Goal: Transaction & Acquisition: Subscribe to service/newsletter

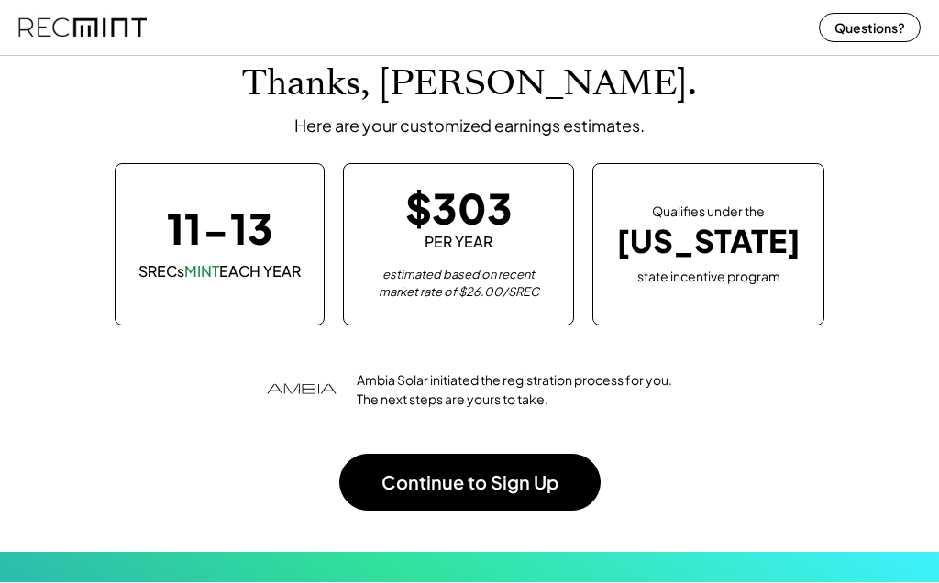
scroll to position [99, 0]
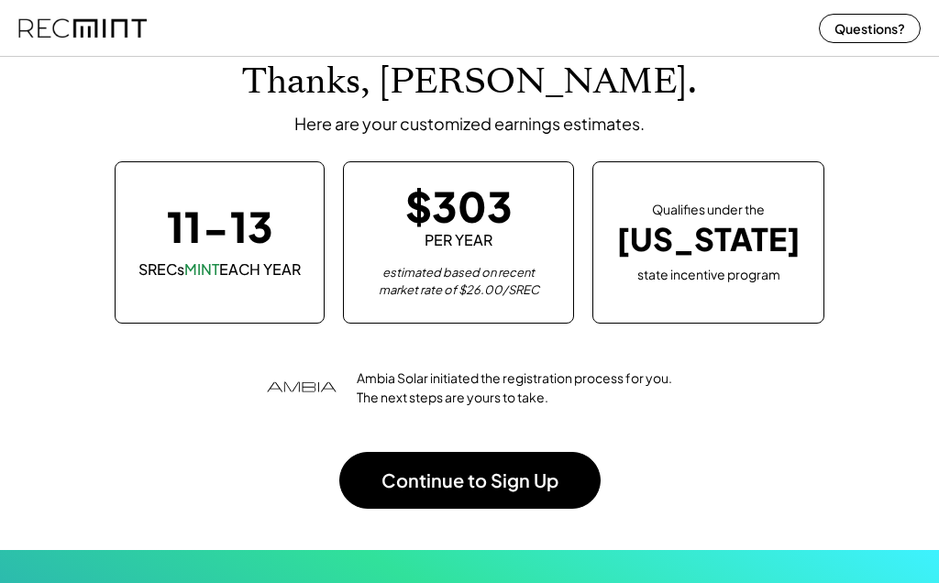
click at [860, 17] on button "Questions?" at bounding box center [870, 28] width 102 height 29
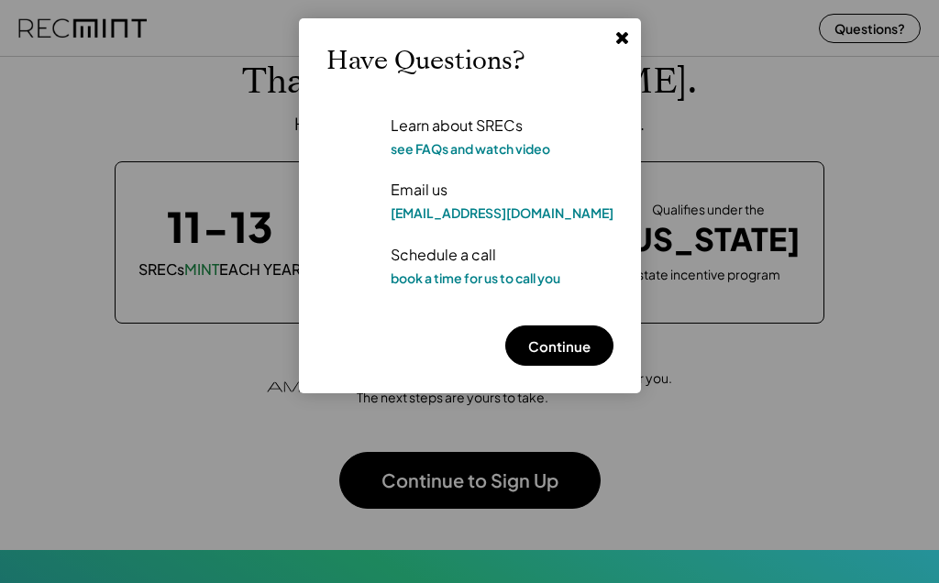
click at [896, 165] on div at bounding box center [469, 291] width 939 height 583
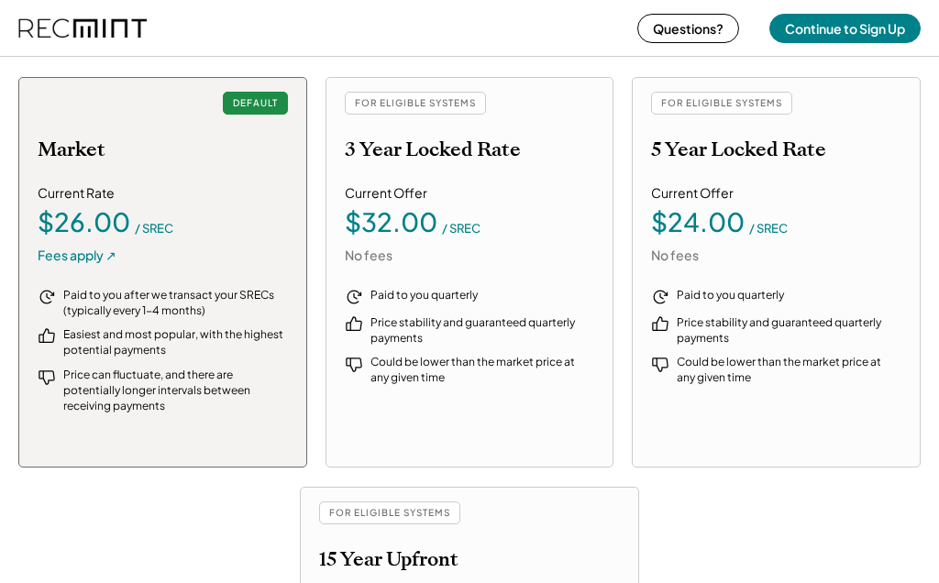
scroll to position [2622, 0]
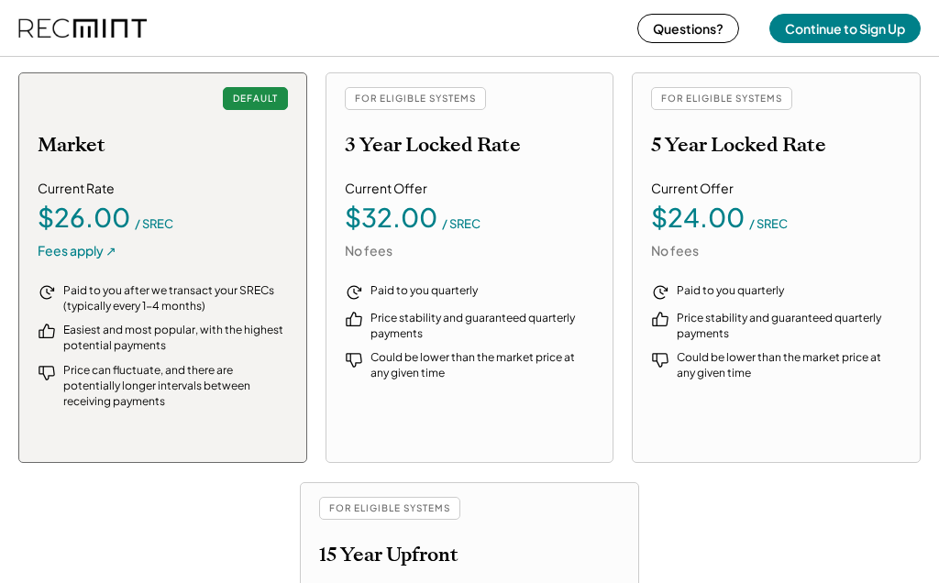
click at [426, 103] on div "FOR ELIGIBLE SYSTEMS" at bounding box center [415, 98] width 141 height 23
click at [491, 264] on div "FOR ELIGIBLE SYSTEMS 3 Year Locked Rate Current Offer $32.00 / SREC No fees Pai…" at bounding box center [469, 267] width 289 height 391
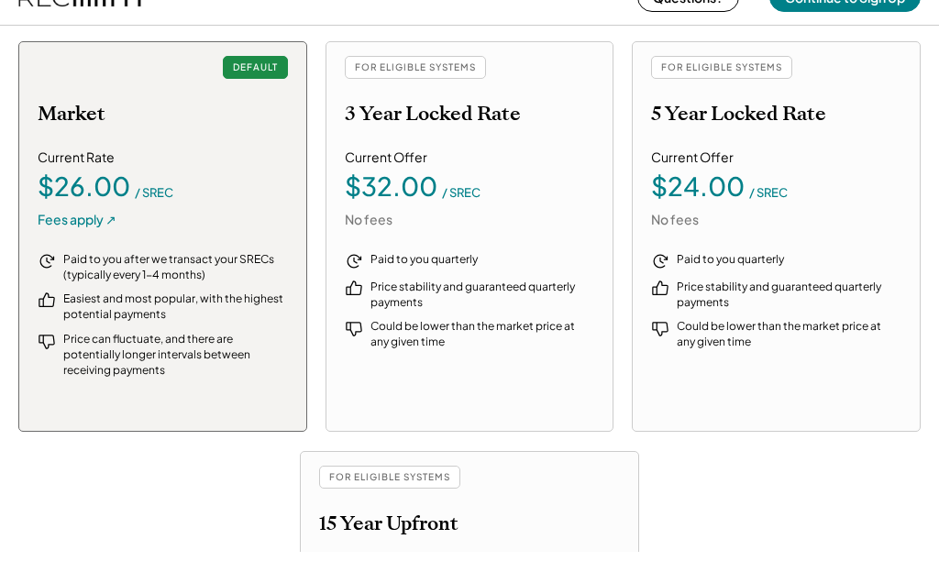
scroll to position [2653, 0]
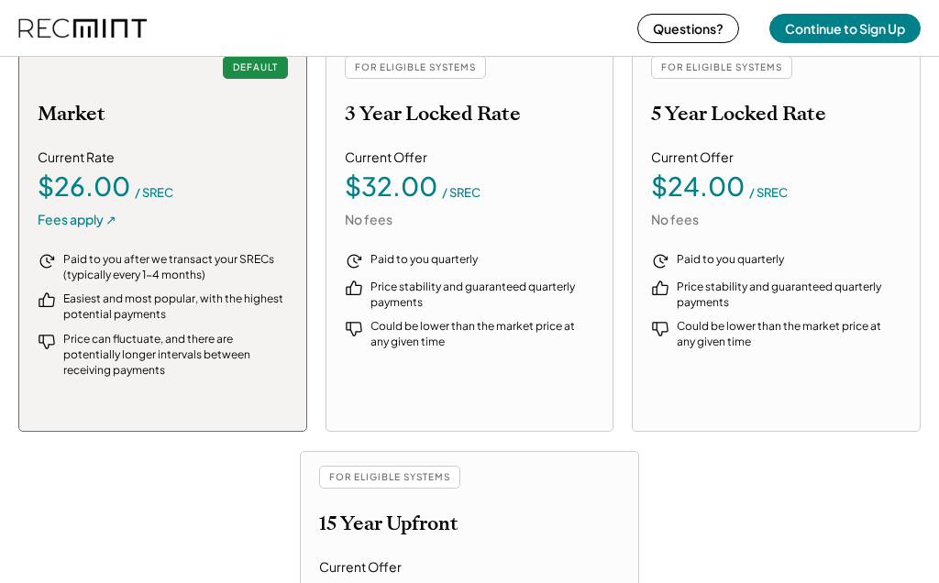
click at [848, 27] on button "Continue to Sign Up" at bounding box center [844, 28] width 151 height 29
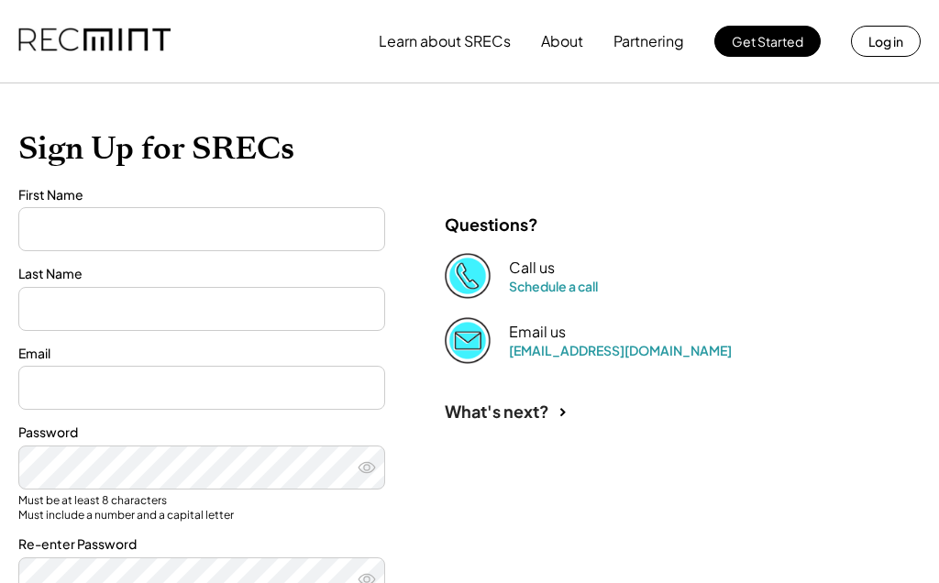
type input "*******"
type input "*****"
type input "**********"
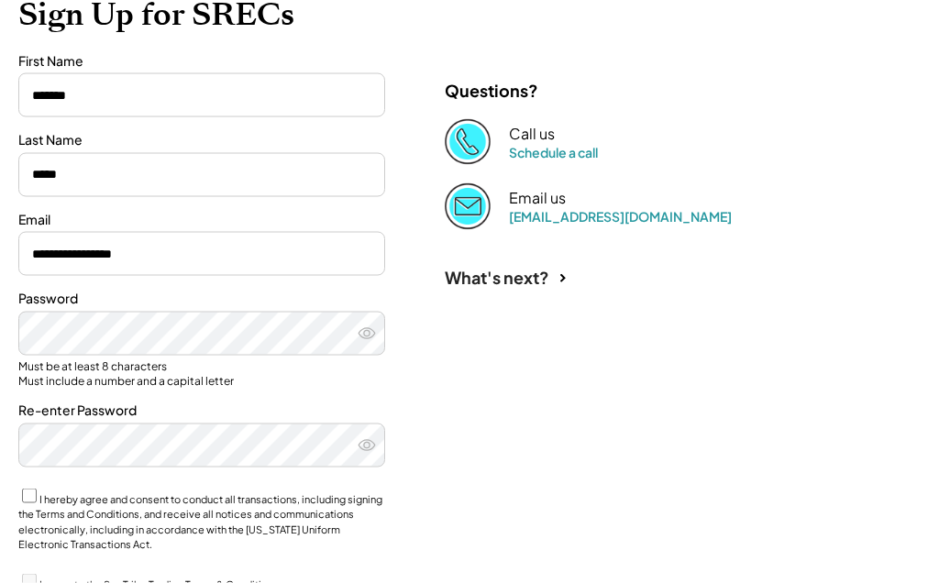
scroll to position [213, 0]
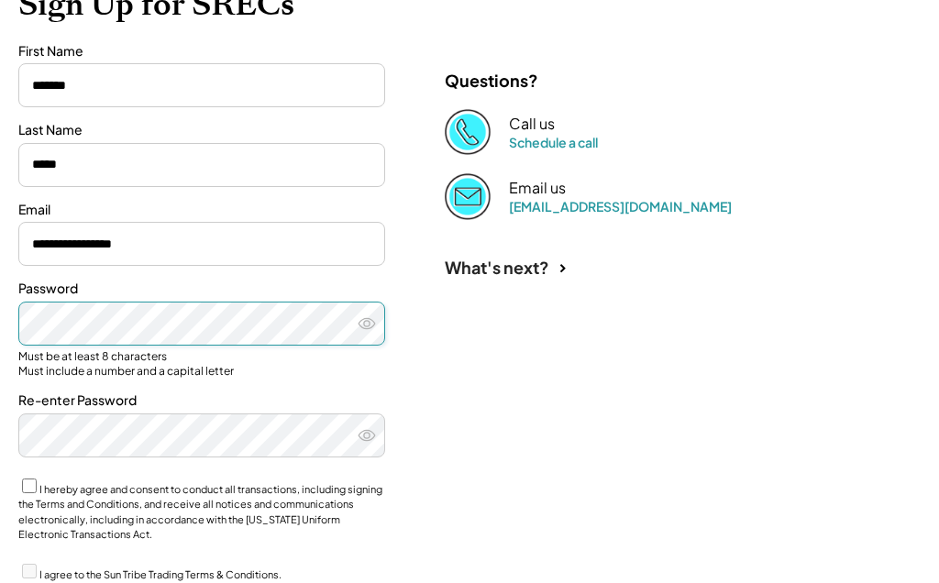
click at [369, 322] on icon at bounding box center [367, 323] width 18 height 18
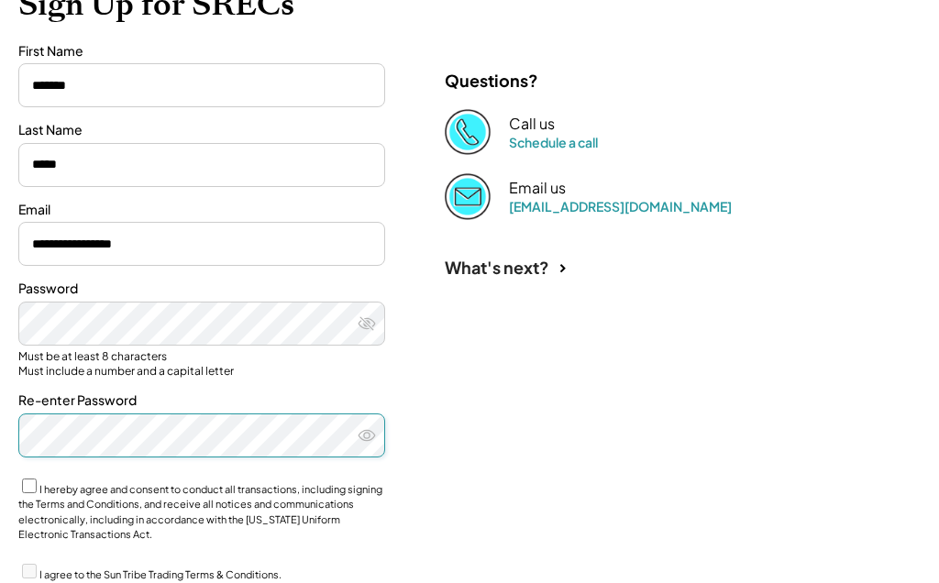
click at [368, 437] on icon at bounding box center [367, 435] width 18 height 18
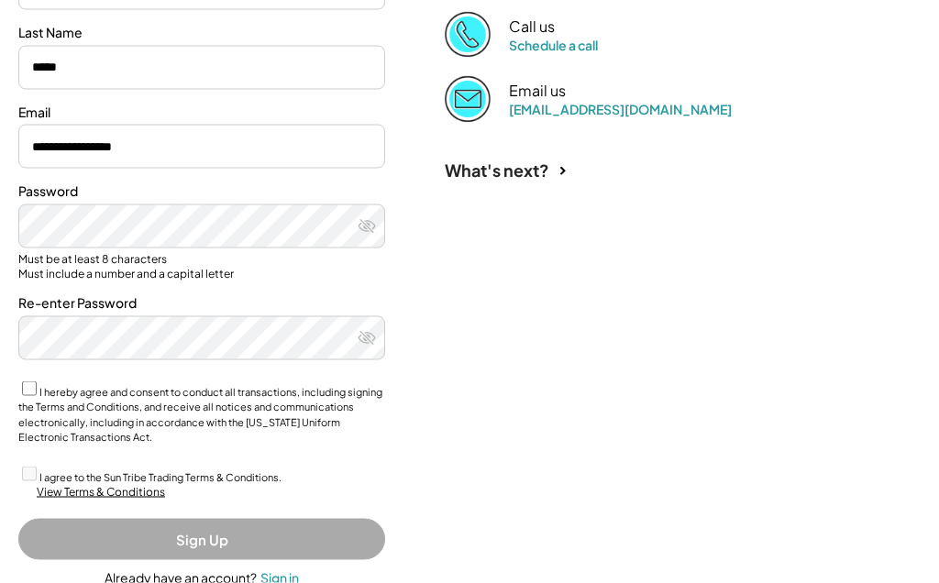
scroll to position [311, 0]
click at [138, 489] on div "View Terms & Conditions" at bounding box center [101, 492] width 128 height 16
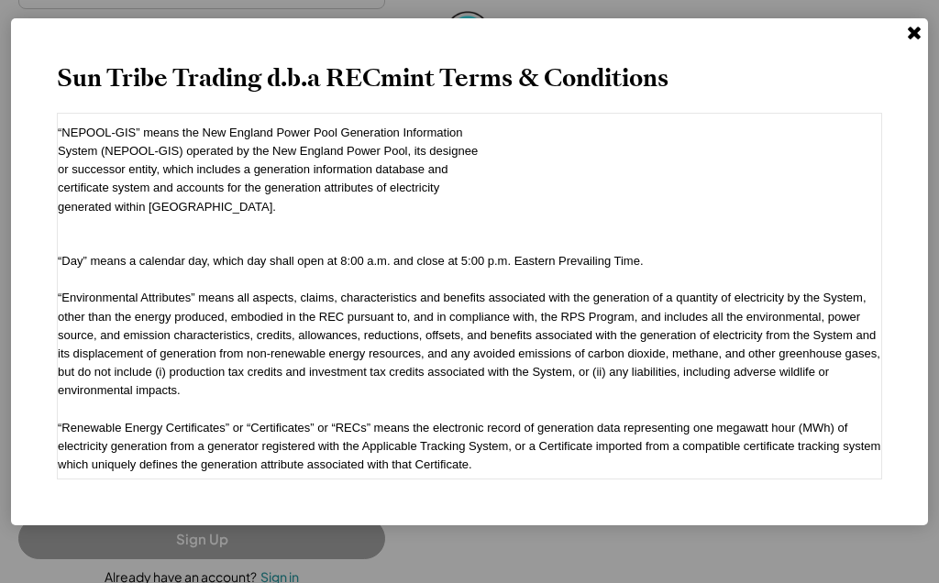
scroll to position [4736, 0]
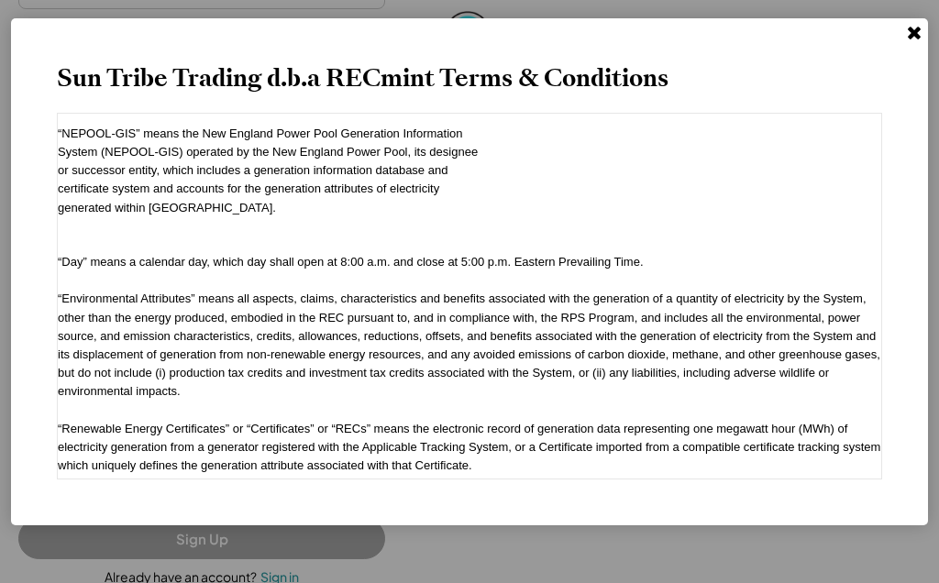
click at [913, 34] on use at bounding box center [914, 33] width 13 height 13
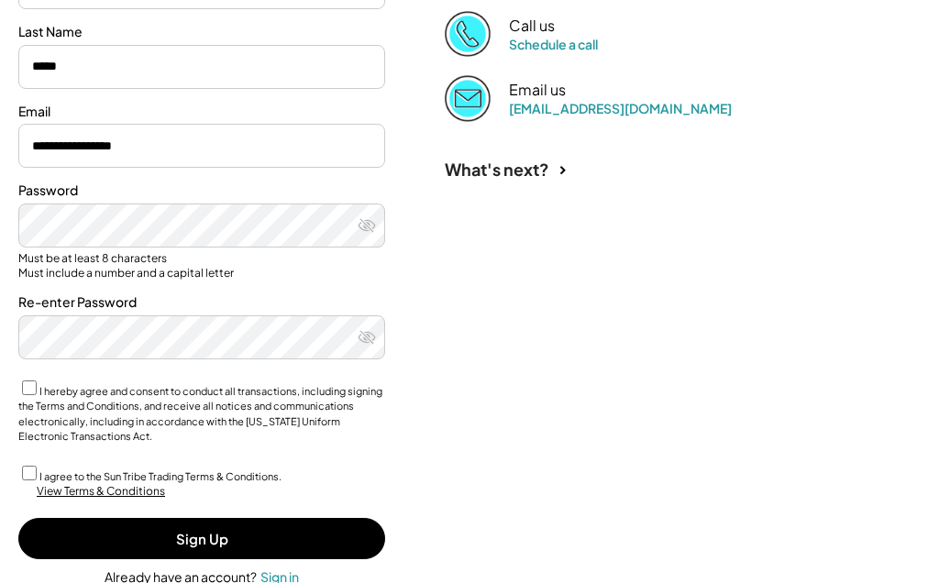
click at [218, 527] on button "Sign Up" at bounding box center [201, 538] width 367 height 41
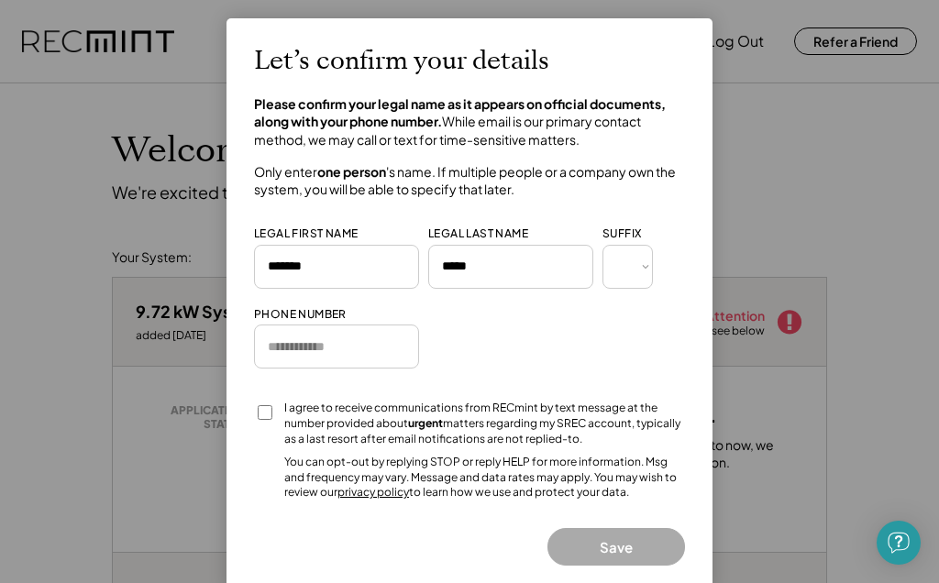
click at [336, 350] on input "tel" at bounding box center [336, 347] width 165 height 44
type input "**********"
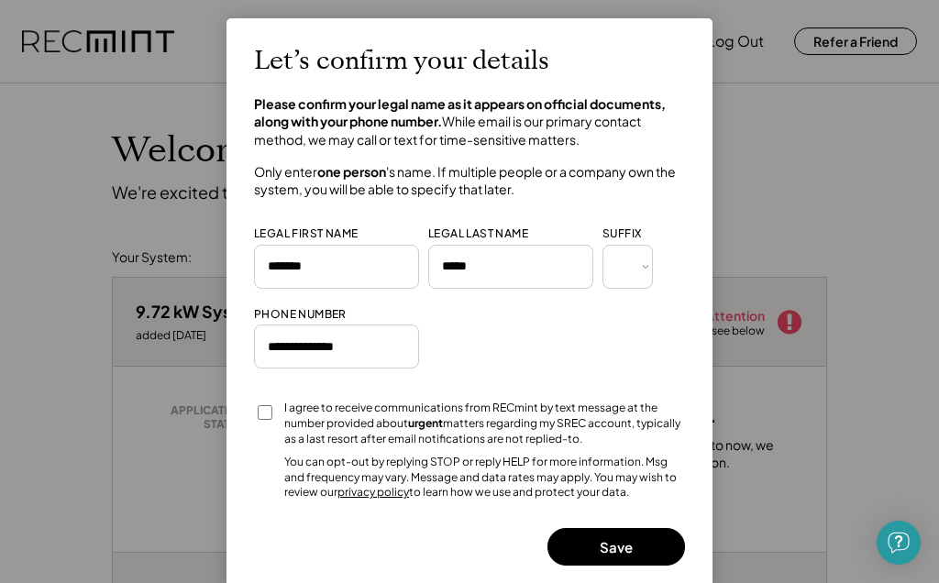
click at [630, 539] on button "Save" at bounding box center [616, 547] width 138 height 38
click at [616, 532] on button "Save" at bounding box center [616, 547] width 138 height 38
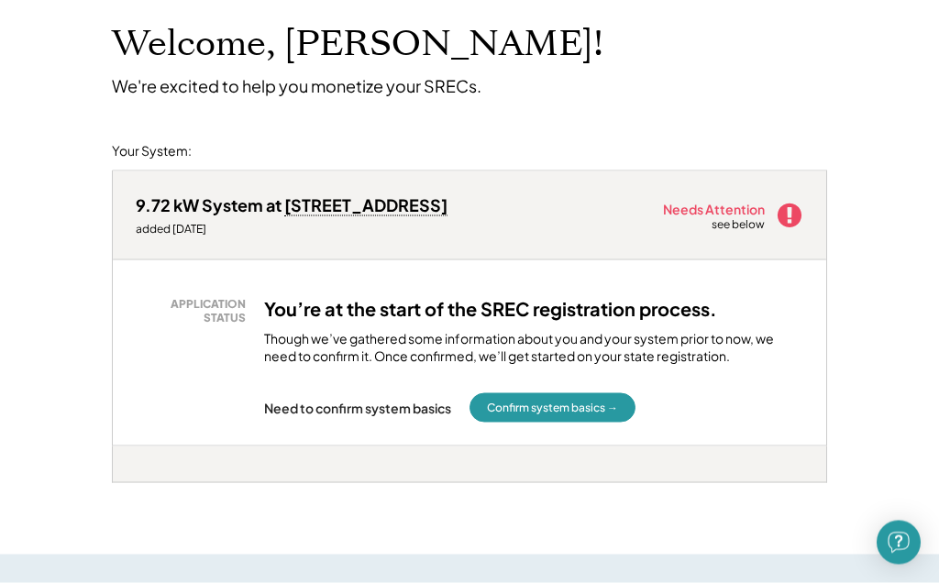
scroll to position [116, 0]
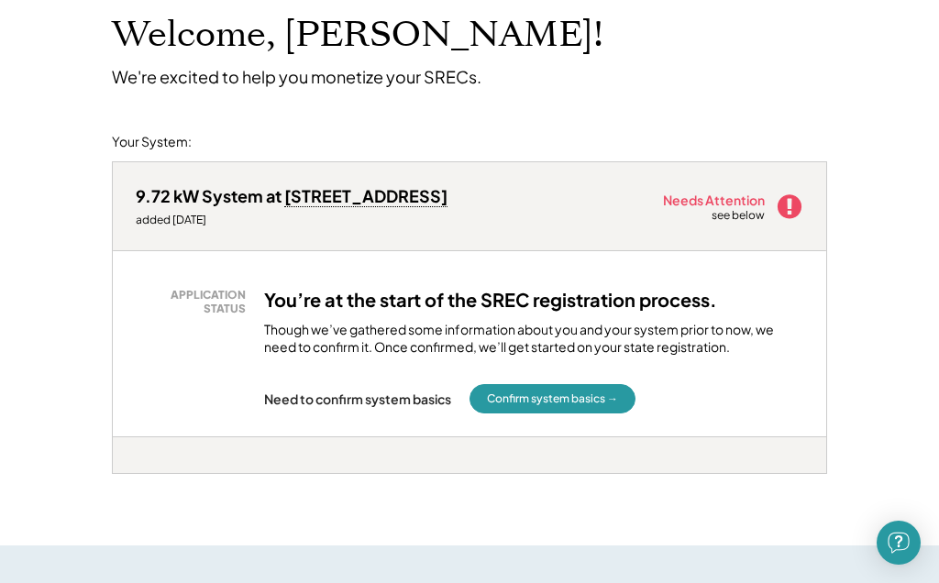
click at [569, 387] on button "Confirm system basics →" at bounding box center [552, 398] width 166 height 29
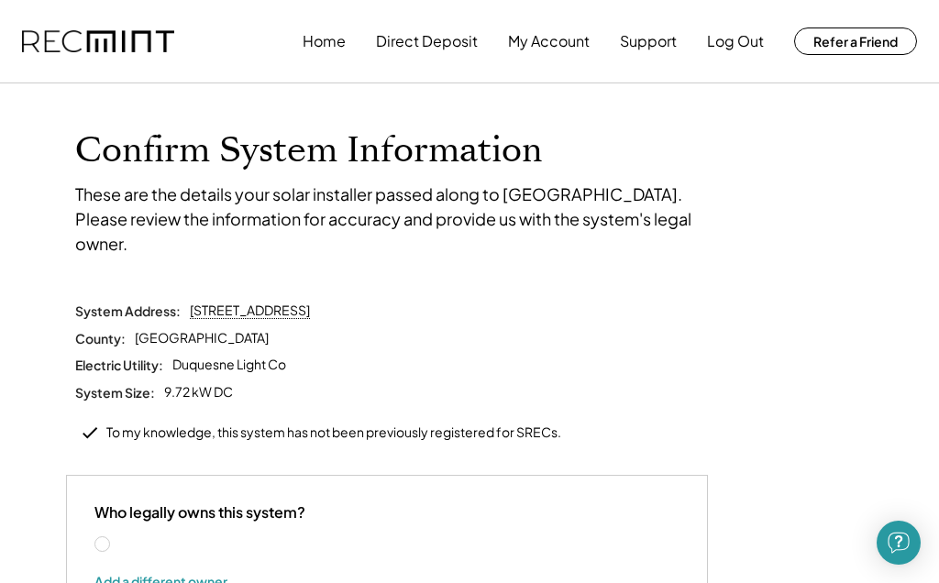
click at [113, 538] on label "[PERSON_NAME]" at bounding box center [195, 544] width 165 height 13
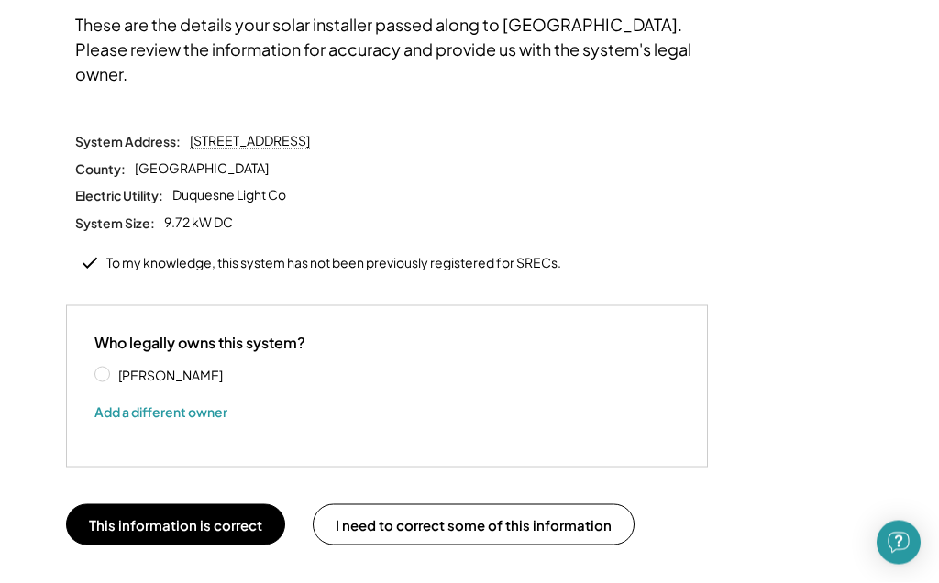
scroll to position [171, 0]
click at [203, 503] on button "This information is correct" at bounding box center [175, 523] width 219 height 41
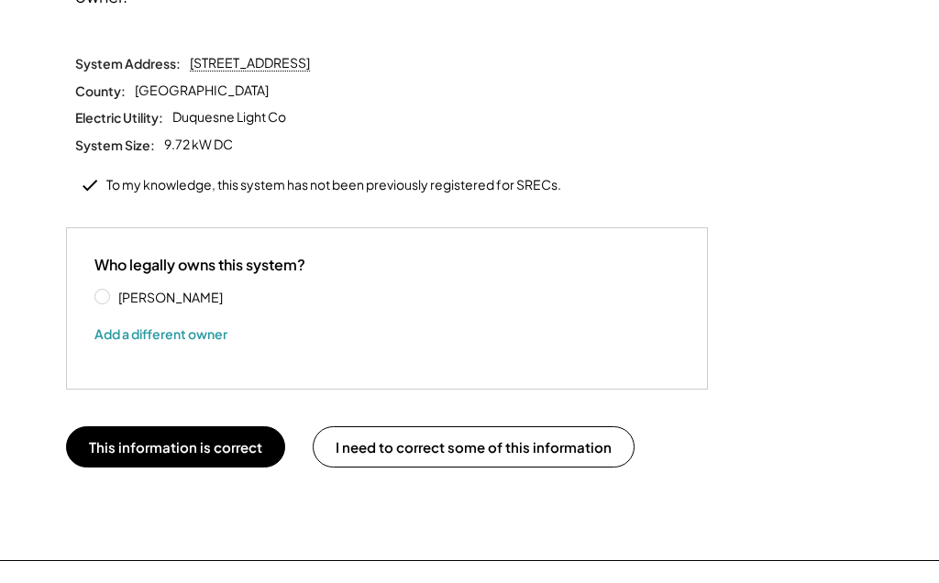
click at [167, 320] on button "Add a different owner" at bounding box center [160, 334] width 133 height 28
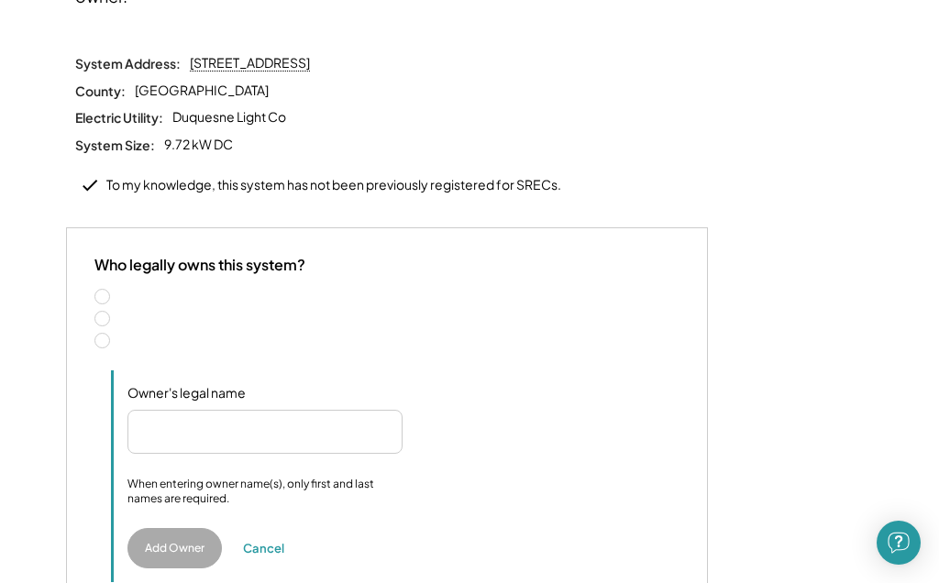
click at [113, 313] on label "Two people" at bounding box center [396, 319] width 567 height 13
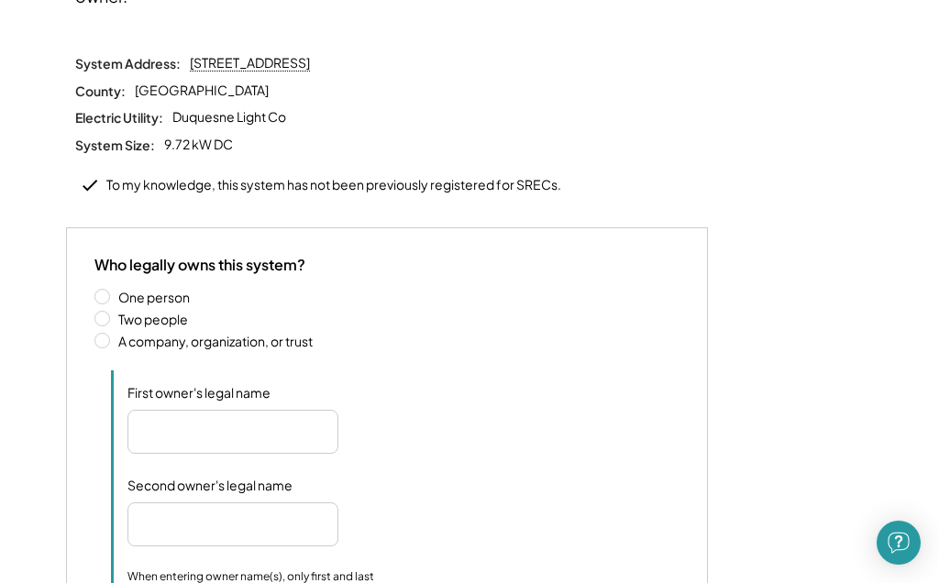
click at [206, 410] on input "input" at bounding box center [232, 432] width 211 height 44
type input "**********"
click at [259, 502] on input "input" at bounding box center [232, 524] width 211 height 44
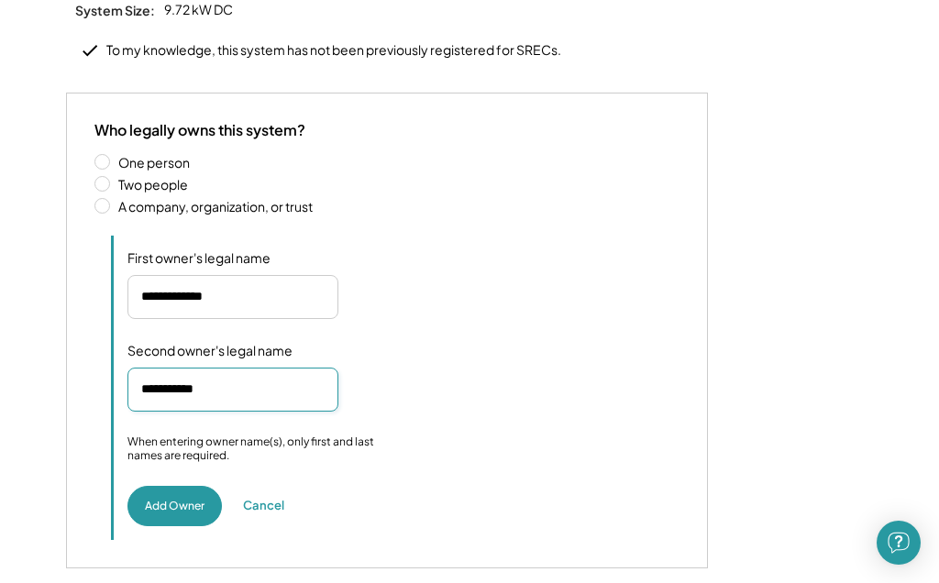
scroll to position [389, 0]
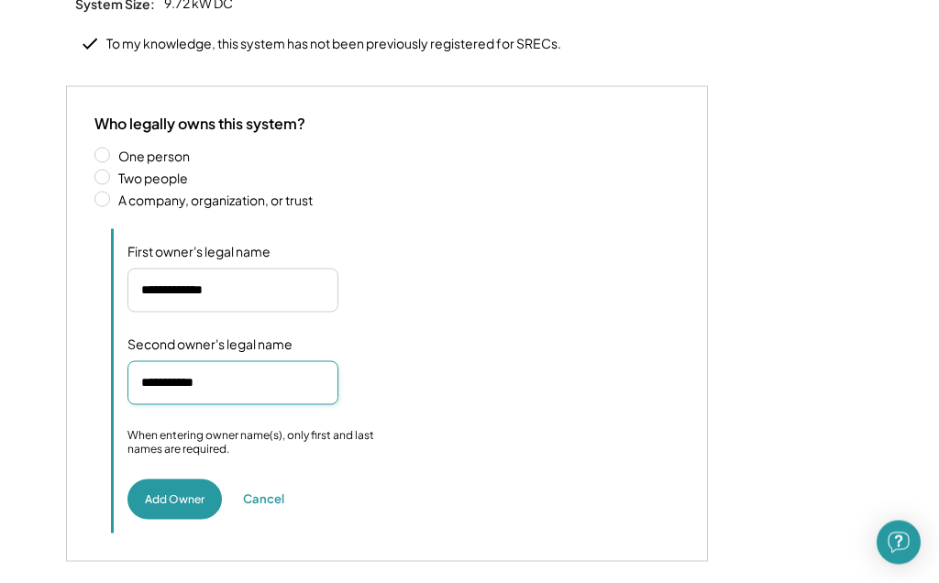
type input "**********"
click at [186, 480] on button "Add Owner" at bounding box center [174, 500] width 94 height 40
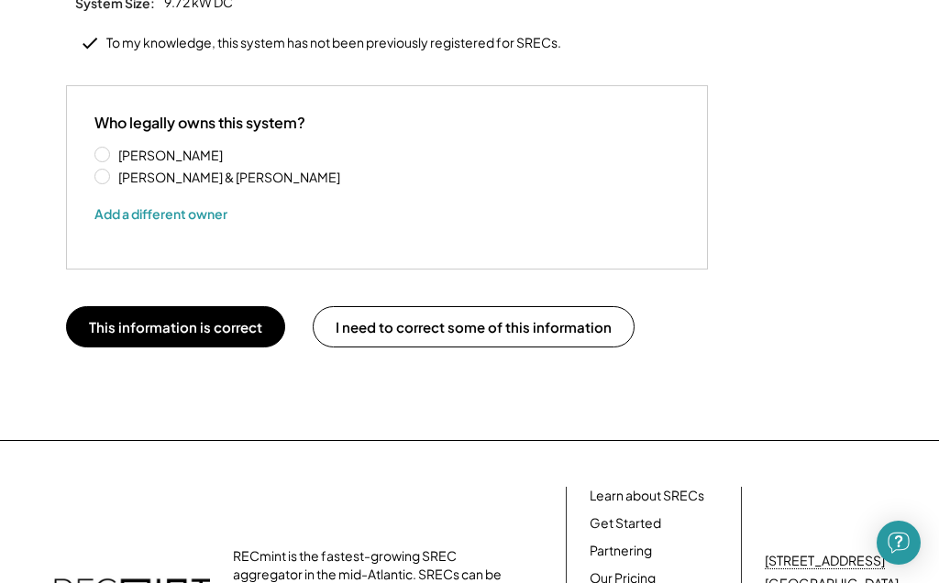
click at [241, 306] on button "This information is correct" at bounding box center [175, 326] width 219 height 41
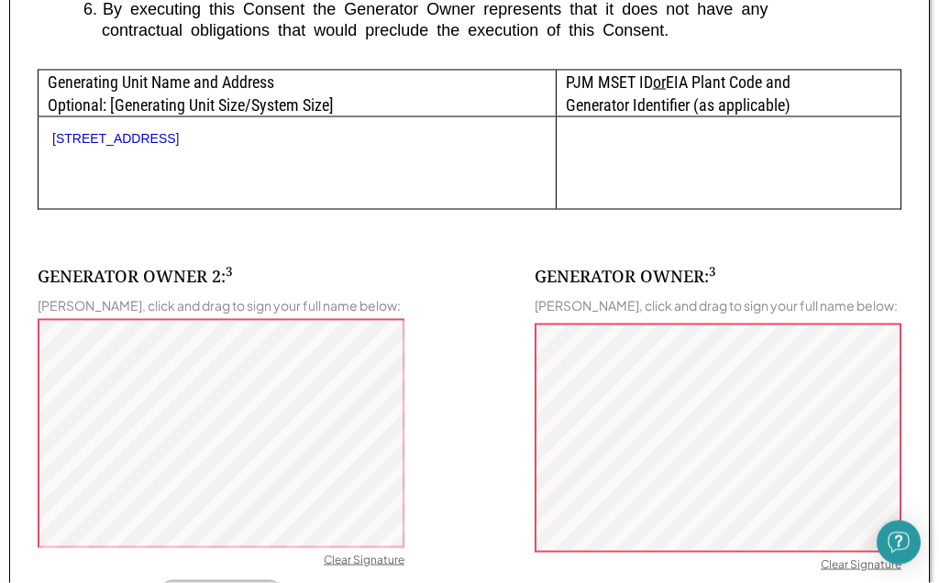
scroll to position [970, 0]
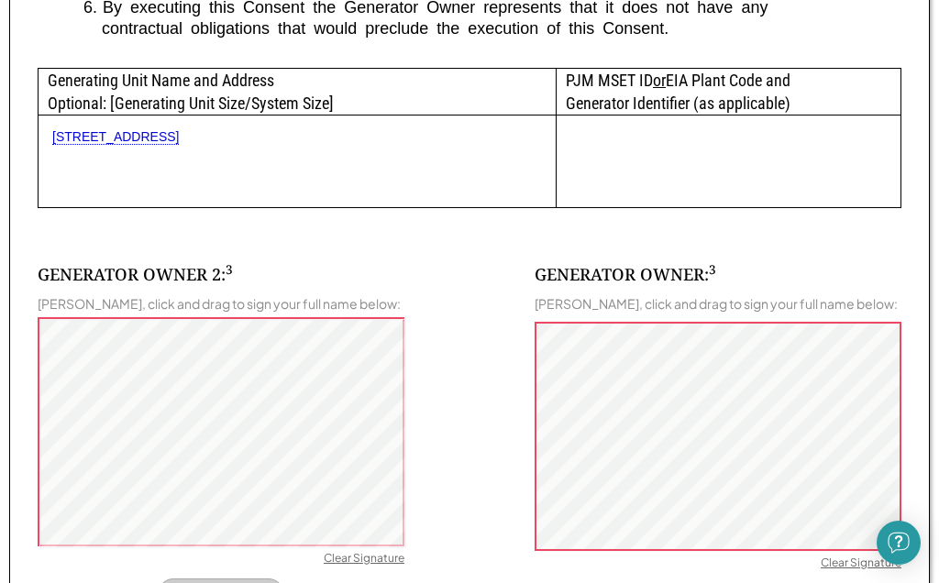
click at [241, 582] on button "Save Signature" at bounding box center [221, 594] width 127 height 31
click at [368, 553] on div "Clear Signature" at bounding box center [364, 560] width 81 height 18
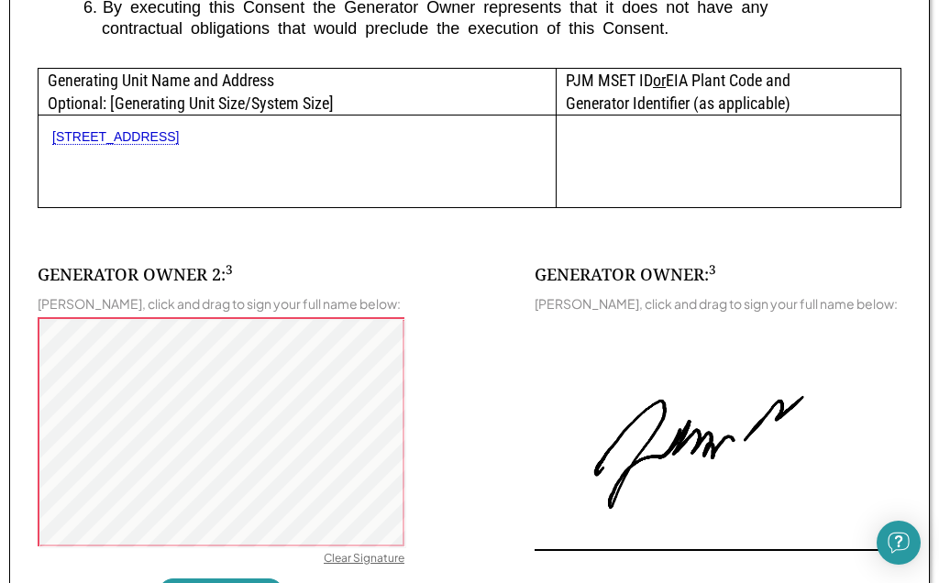
click at [363, 551] on div "Clear Signature" at bounding box center [364, 560] width 81 height 18
click at [231, 581] on button "Save Signature" at bounding box center [221, 594] width 127 height 31
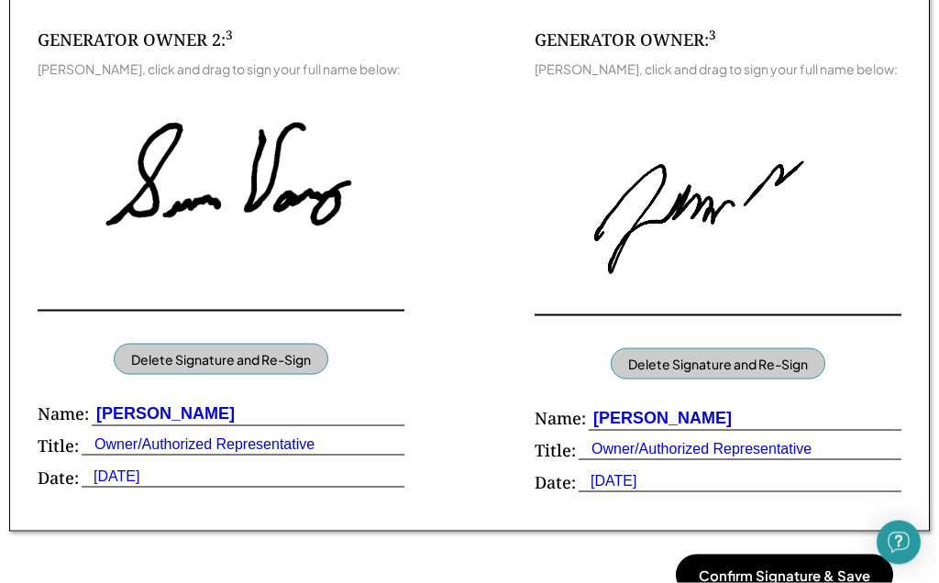
scroll to position [1207, 0]
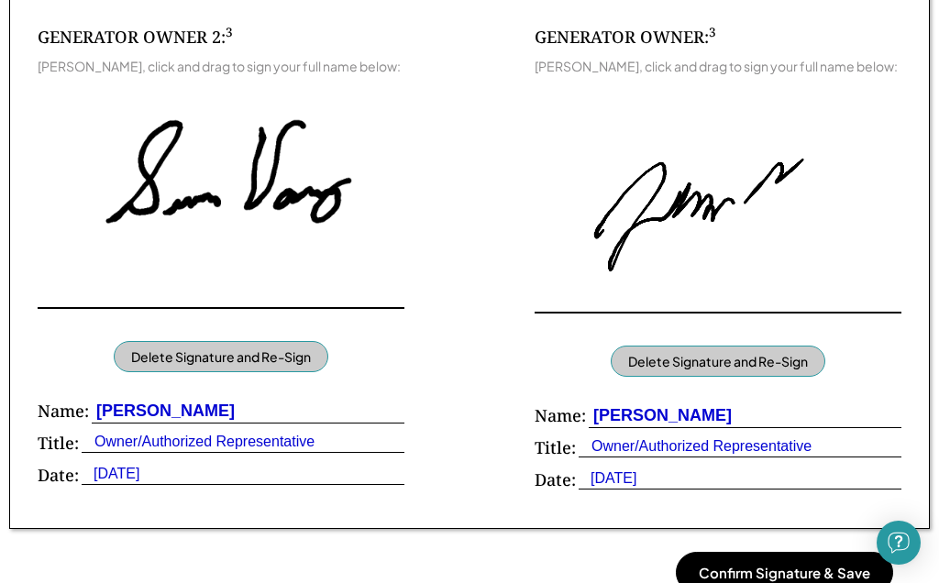
click at [822, 561] on button "Confirm Signature & Save" at bounding box center [784, 572] width 217 height 41
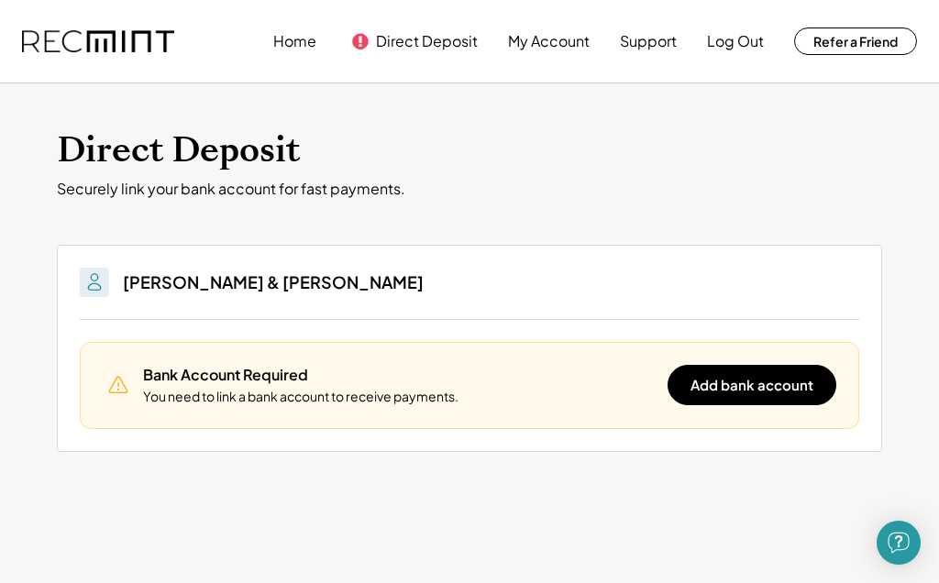
click at [760, 379] on button "Add bank account" at bounding box center [751, 385] width 169 height 40
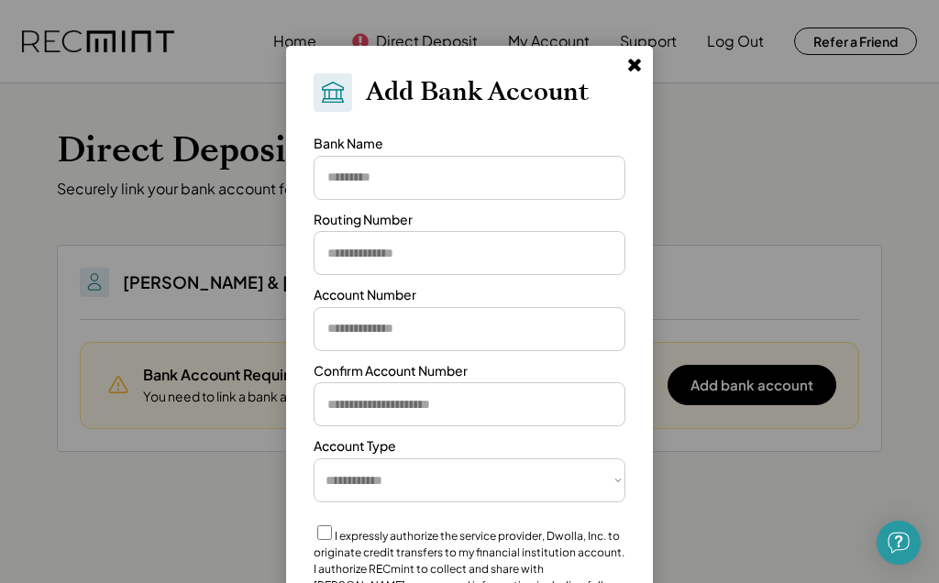
click at [465, 178] on input "input" at bounding box center [470, 178] width 312 height 44
type input "********"
click at [446, 248] on input "input" at bounding box center [470, 253] width 312 height 44
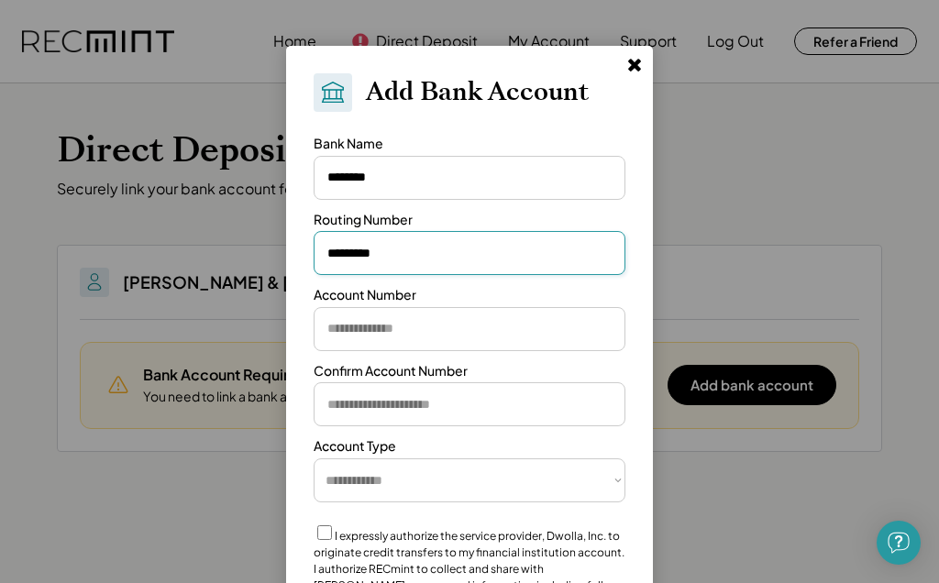
type input "*********"
click at [455, 336] on input "input" at bounding box center [470, 329] width 312 height 44
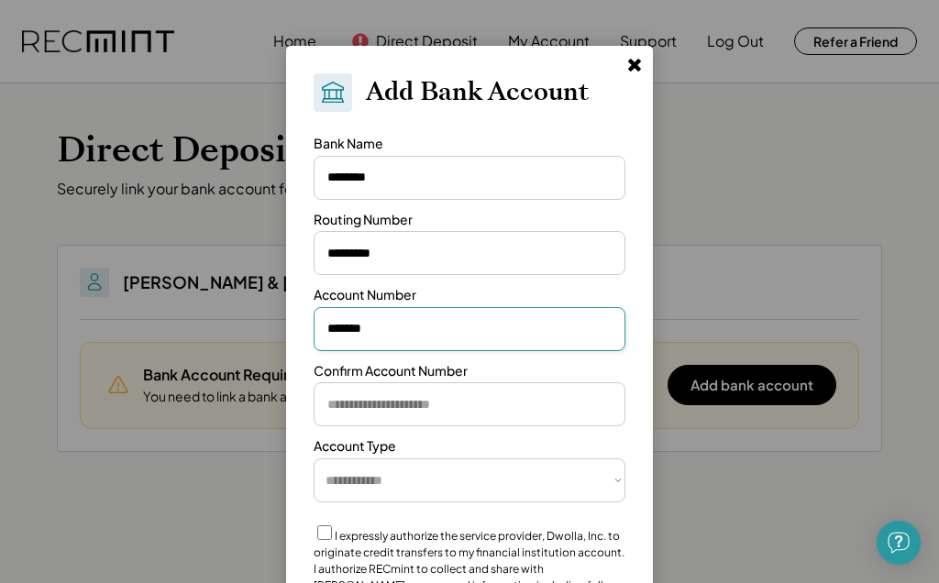
type input "*******"
click at [447, 407] on input "input" at bounding box center [470, 404] width 312 height 44
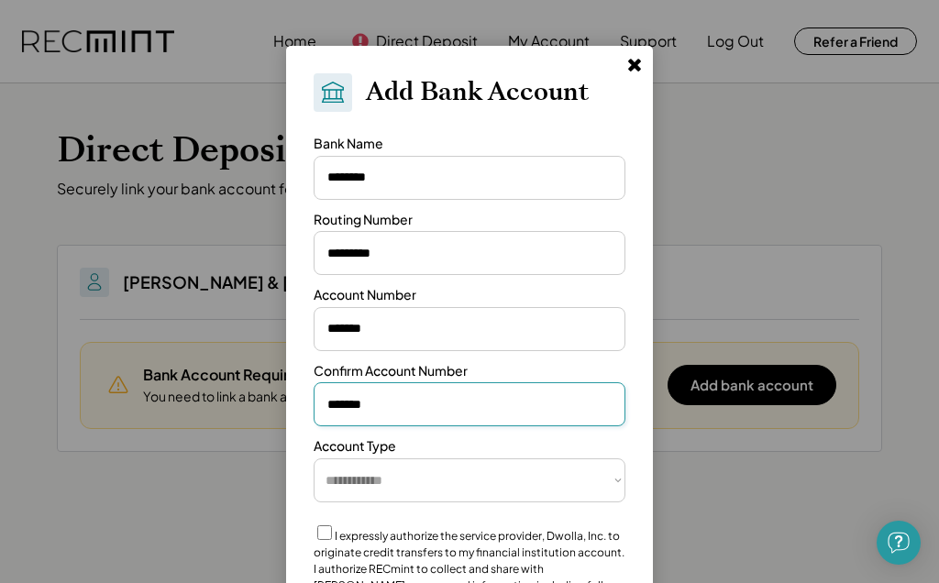
type input "*******"
click at [470, 478] on select "**********" at bounding box center [470, 480] width 312 height 44
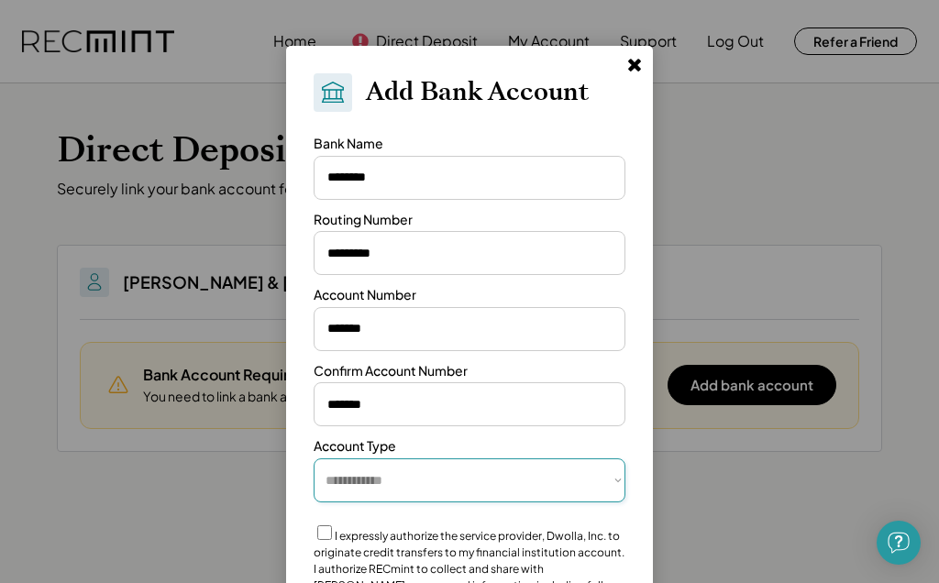
select select "**********"
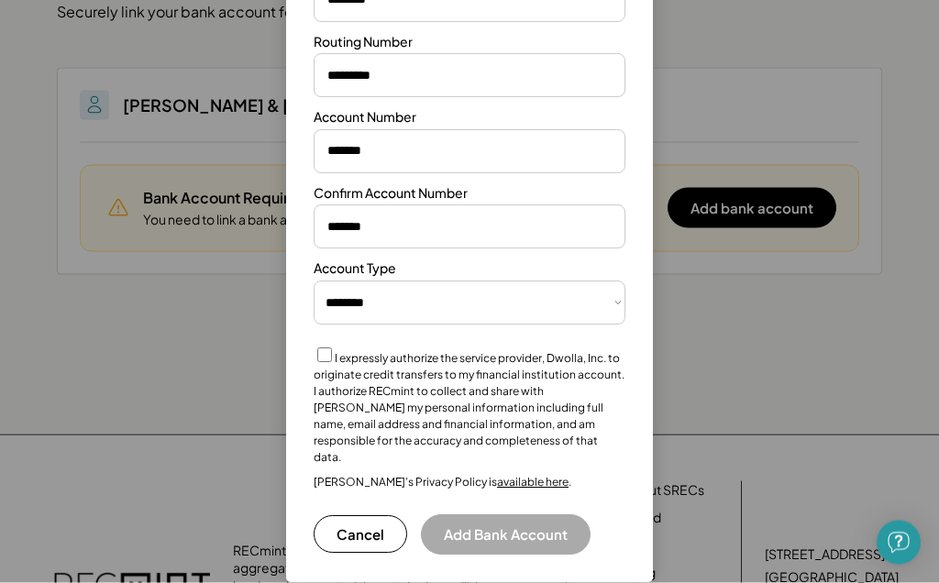
scroll to position [178, 0]
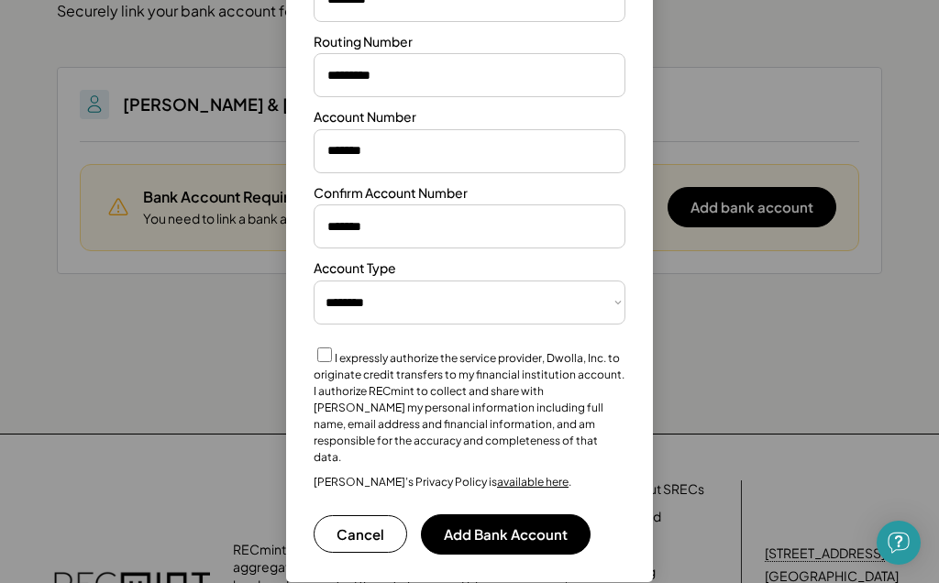
click at [509, 514] on button "Add Bank Account" at bounding box center [506, 534] width 170 height 40
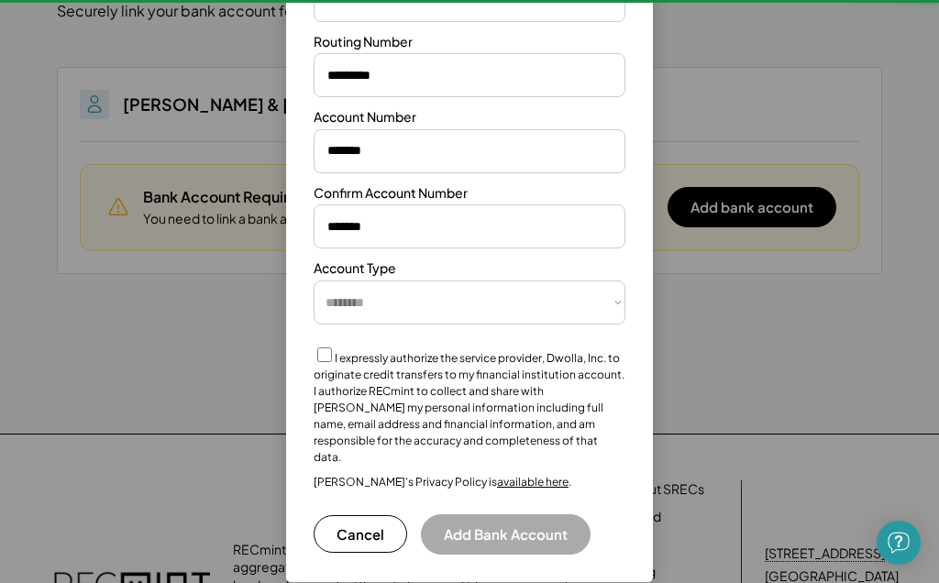
select select "**********"
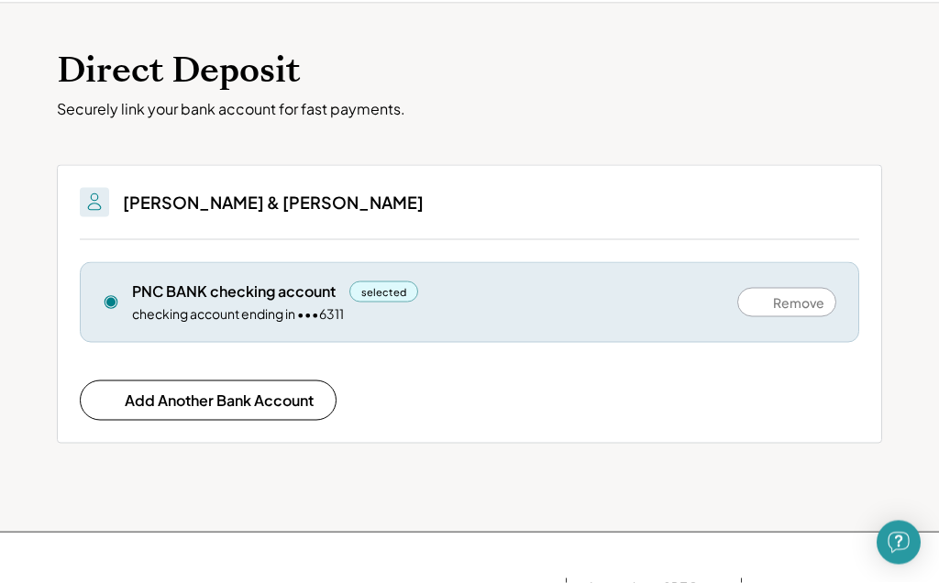
scroll to position [0, 0]
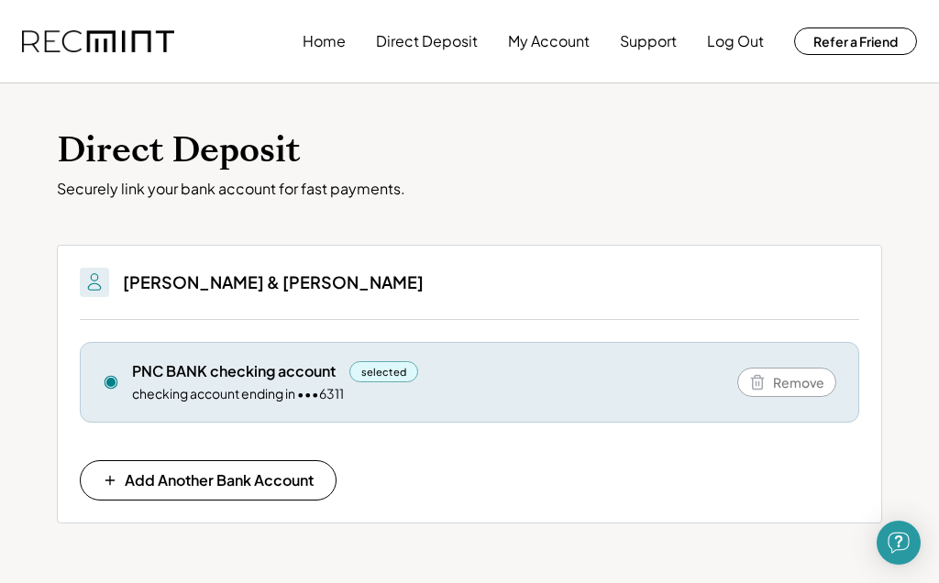
click at [558, 35] on button "My Account" at bounding box center [549, 41] width 82 height 37
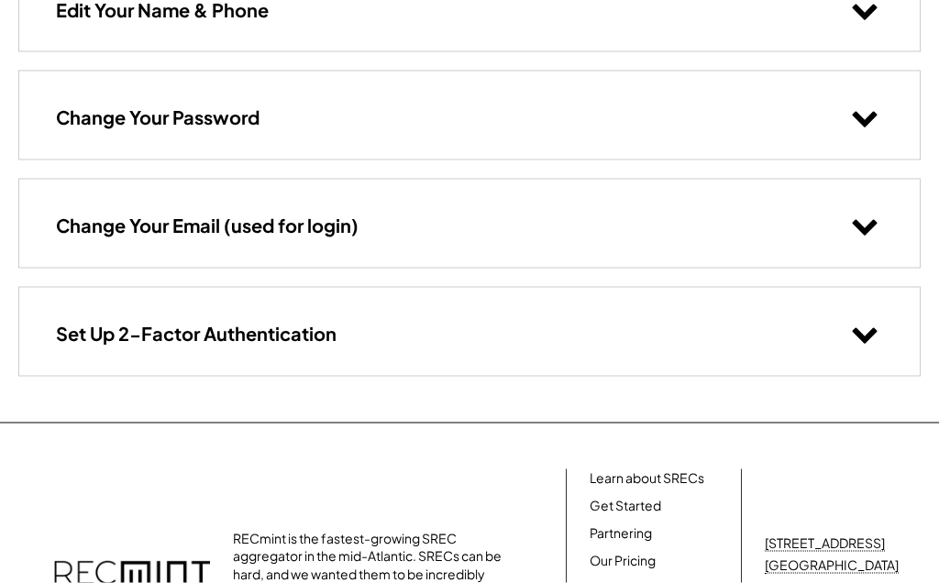
scroll to position [228, 0]
click at [861, 328] on icon at bounding box center [865, 333] width 28 height 28
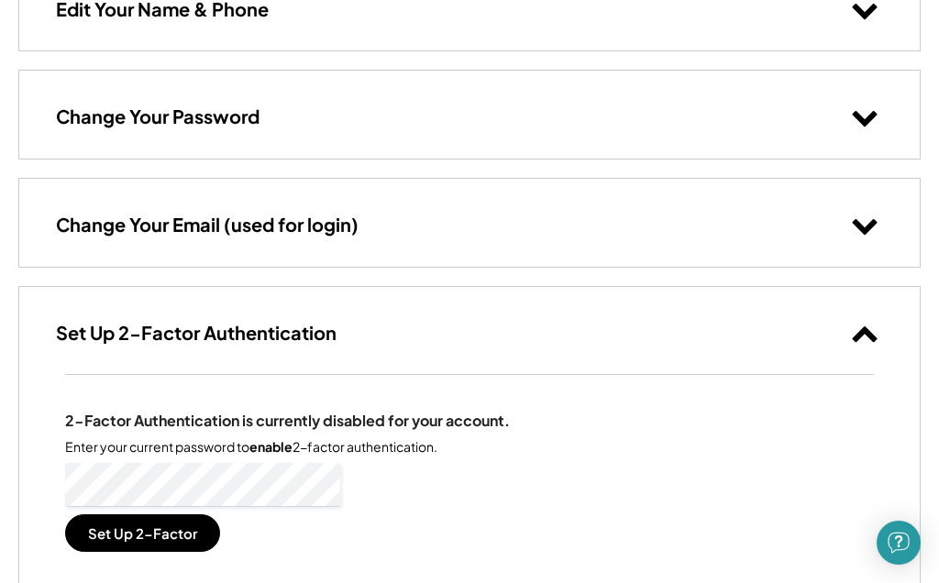
click at [182, 526] on button "Set Up 2-Factor" at bounding box center [142, 533] width 155 height 38
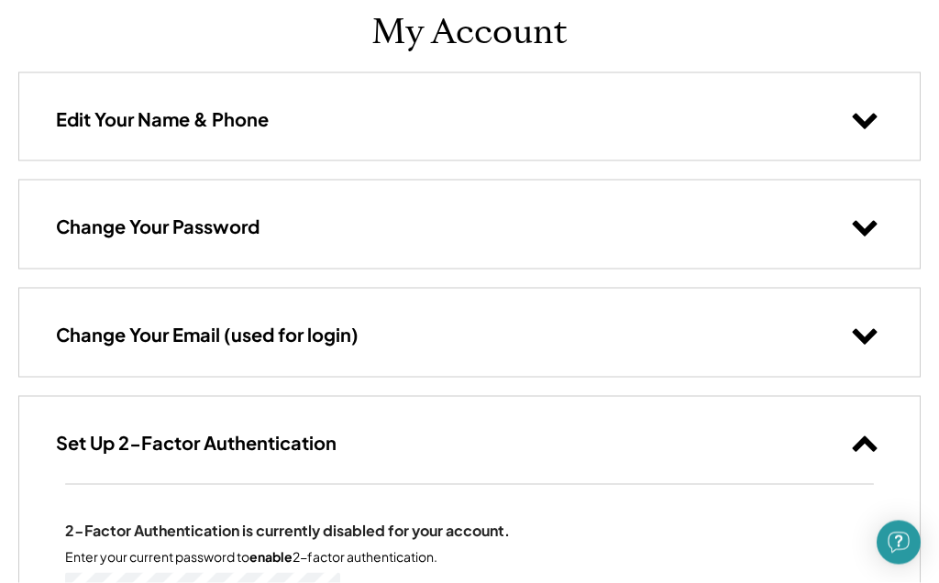
scroll to position [0, 0]
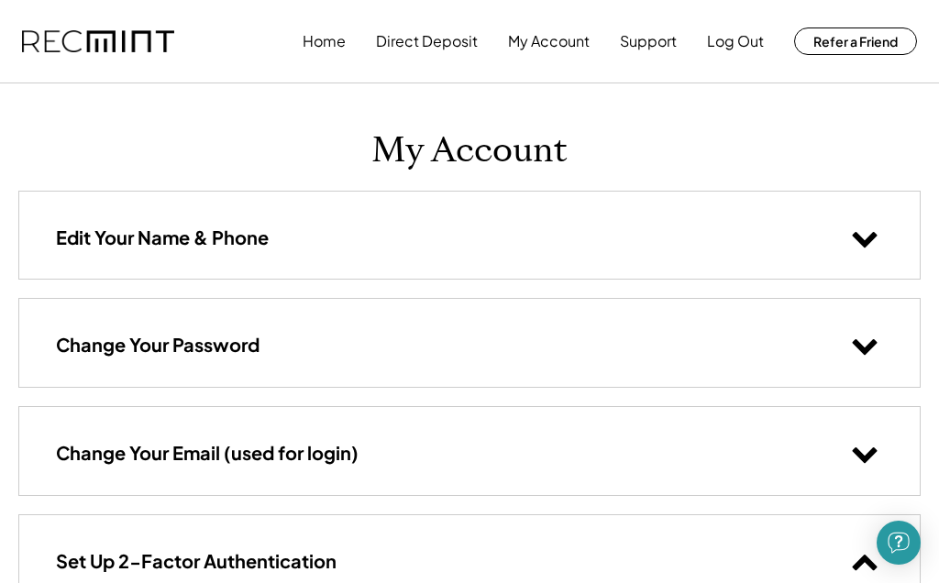
click at [333, 33] on button "Home" at bounding box center [324, 41] width 43 height 37
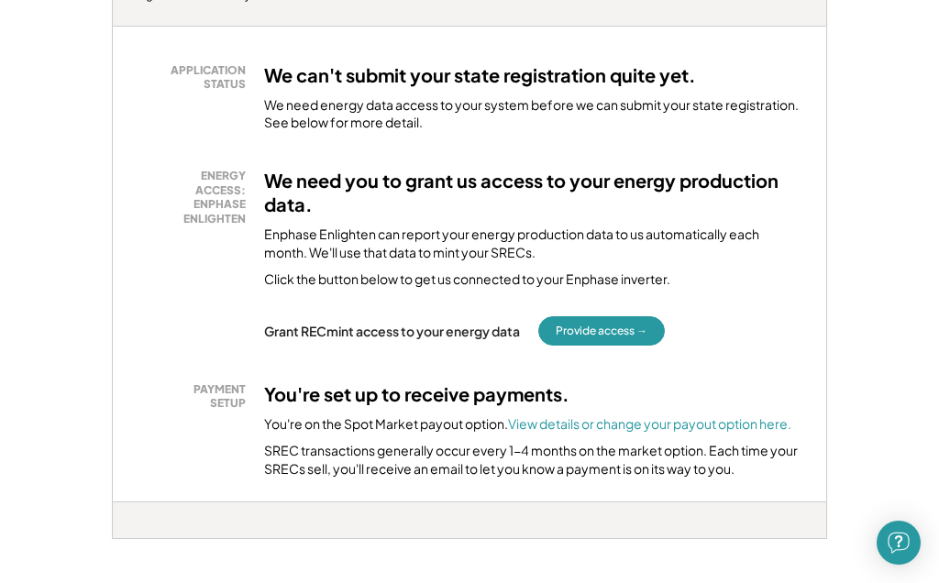
scroll to position [331, 0]
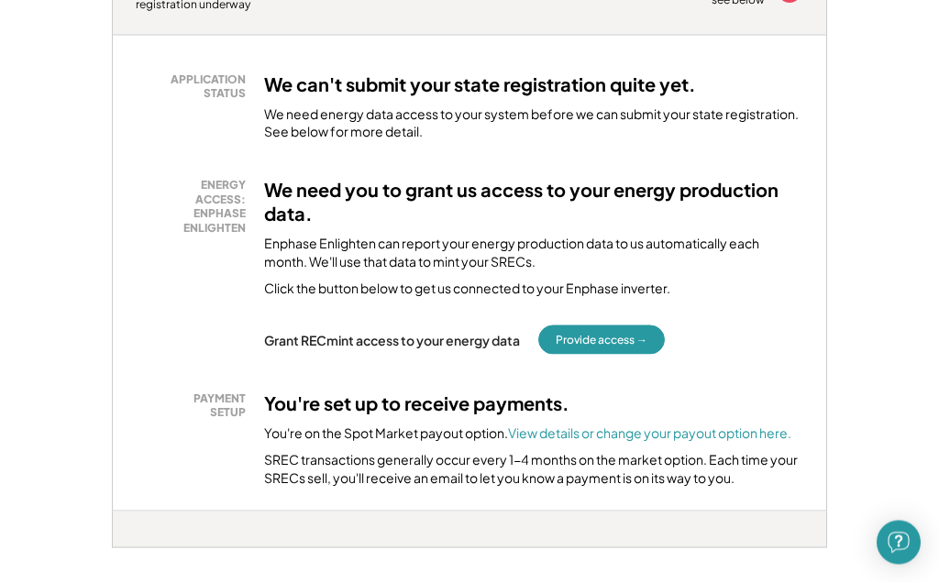
click at [612, 325] on button "Provide access →" at bounding box center [601, 339] width 127 height 29
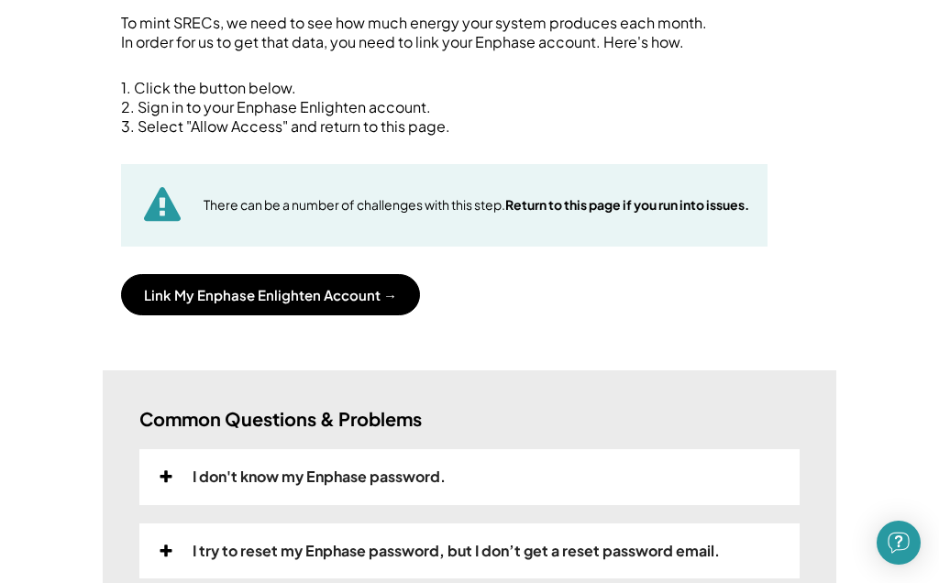
scroll to position [201, 0]
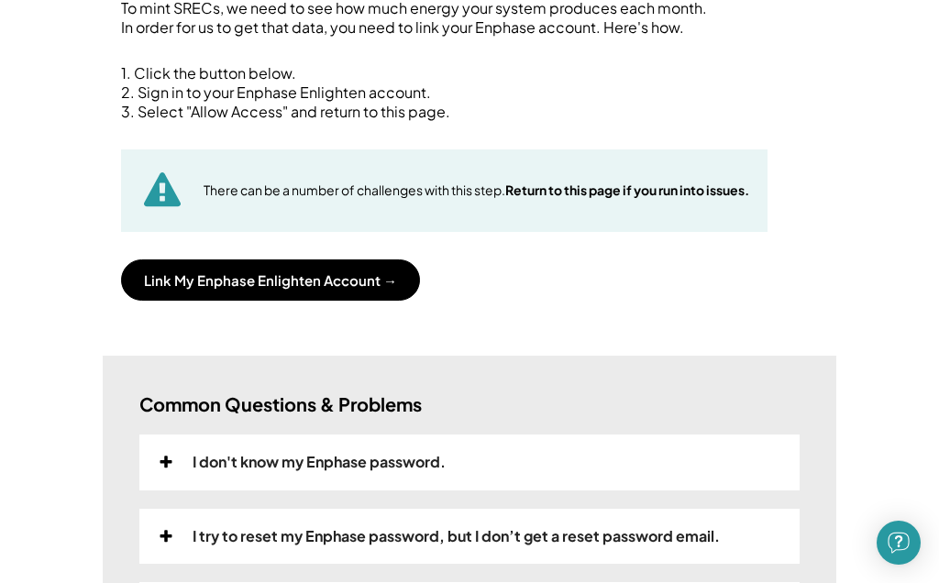
click at [350, 280] on button "Link My Enphase Enlighten Account →" at bounding box center [270, 279] width 299 height 41
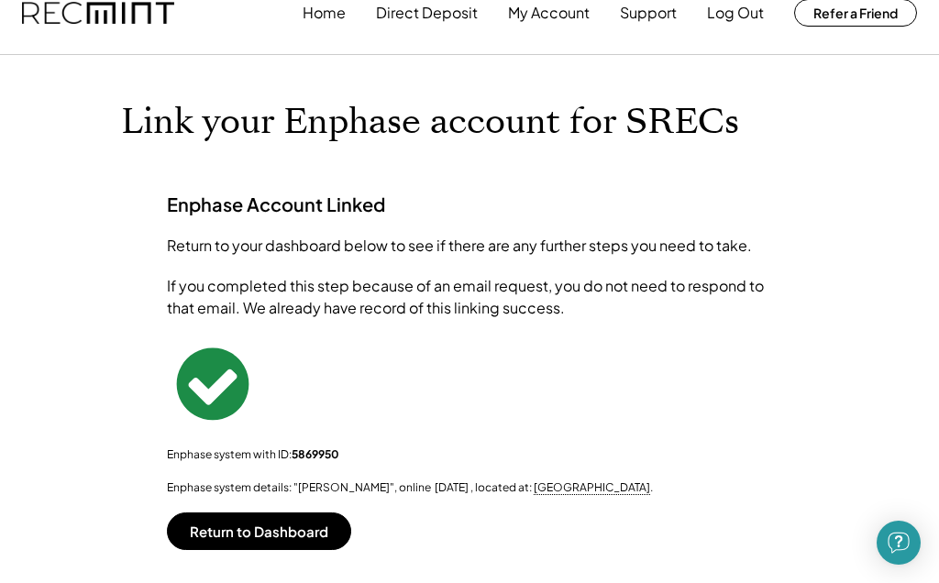
scroll to position [0, 0]
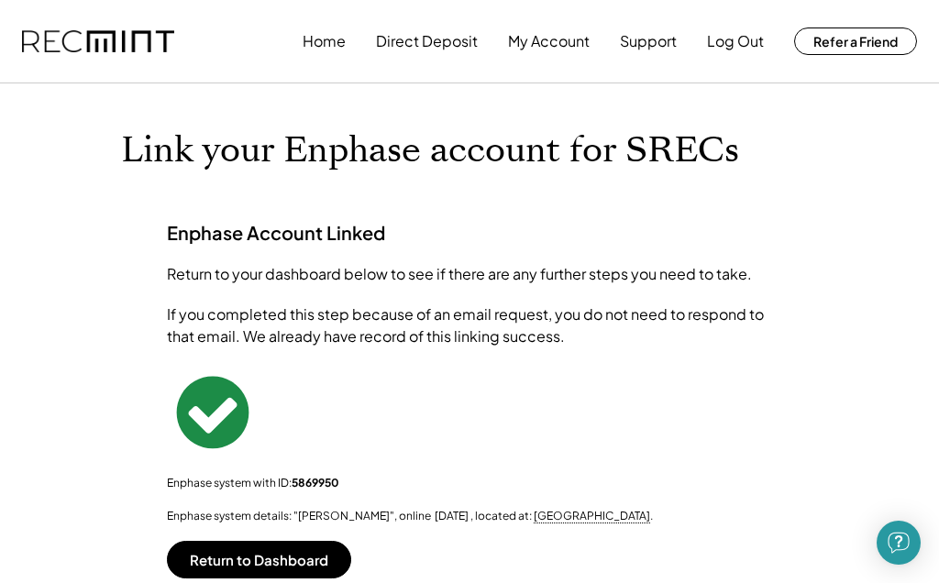
click at [553, 37] on button "My Account" at bounding box center [549, 41] width 82 height 37
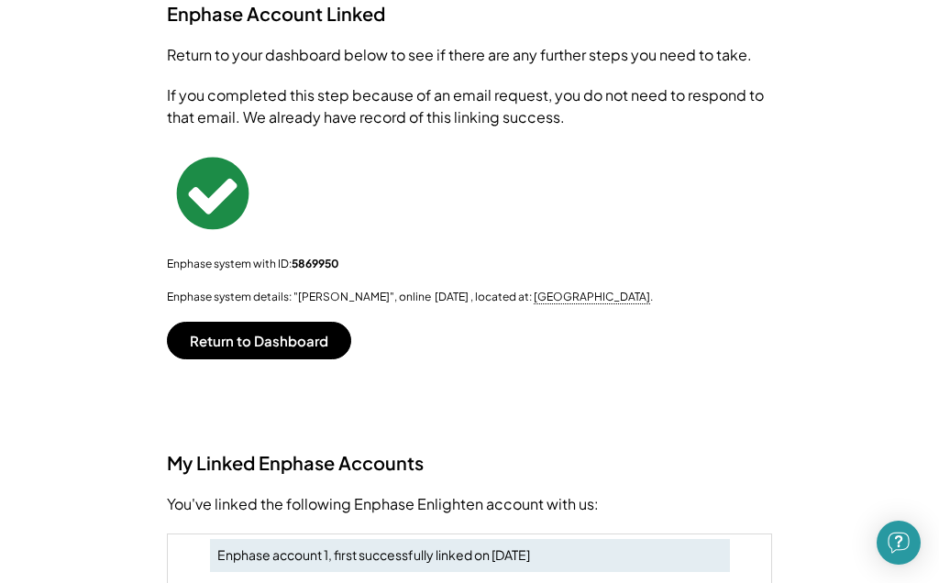
scroll to position [249, 0]
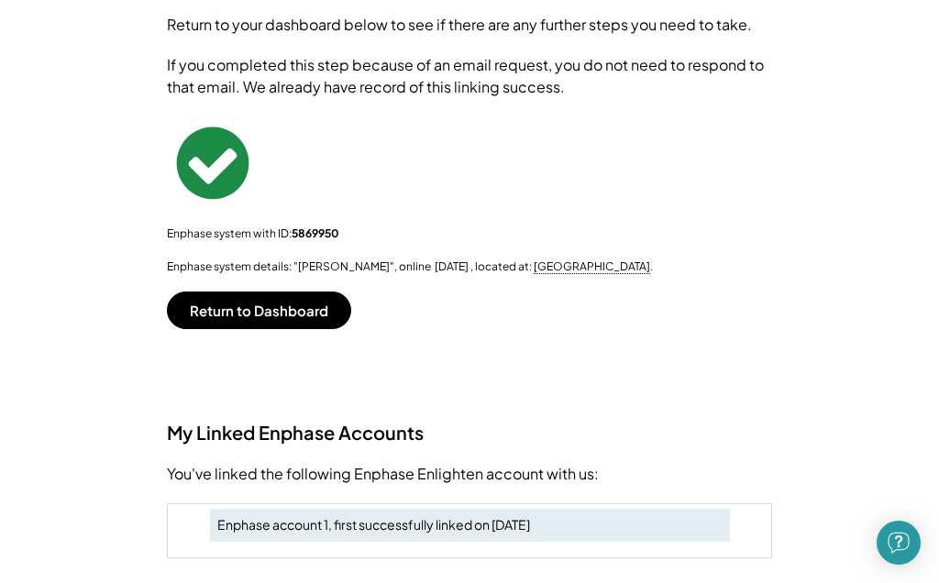
click at [290, 311] on button "Return to Dashboard" at bounding box center [259, 311] width 184 height 38
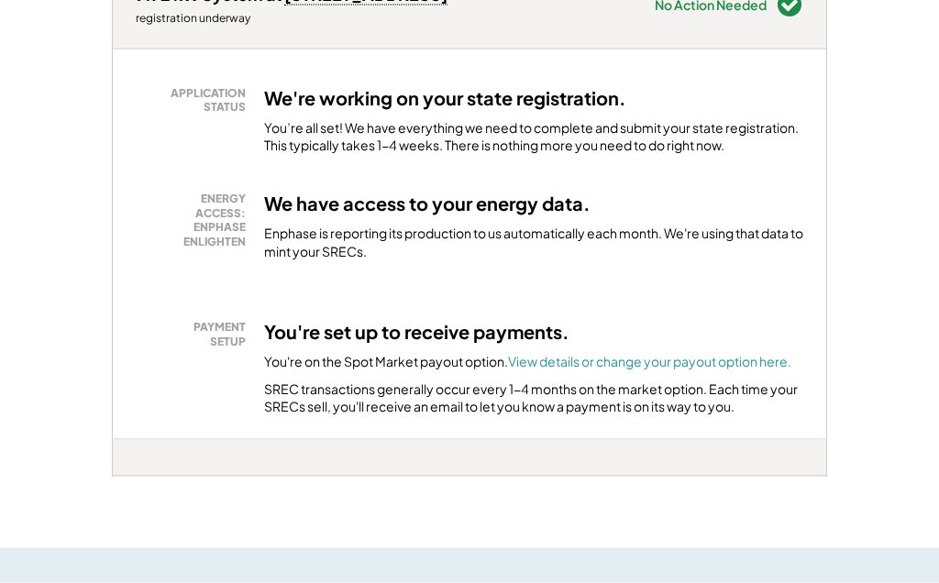
scroll to position [318, 0]
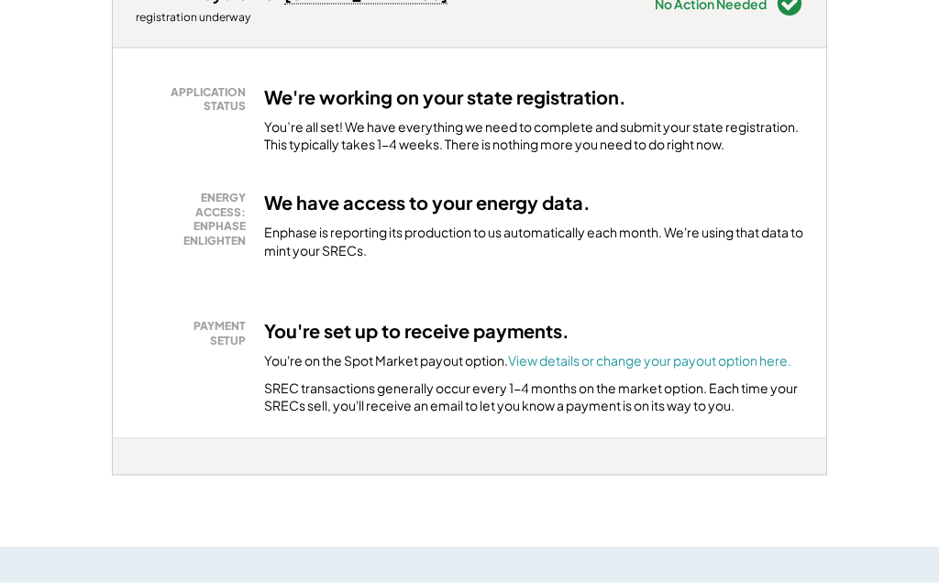
click at [665, 354] on font "View details or change your payout option here." at bounding box center [649, 360] width 283 height 17
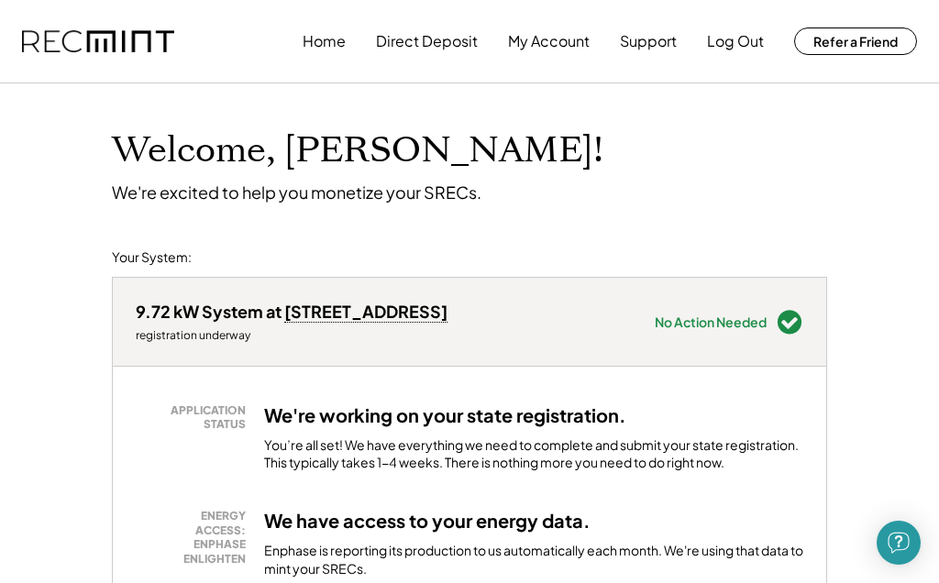
click at [648, 39] on button "Support" at bounding box center [648, 41] width 57 height 37
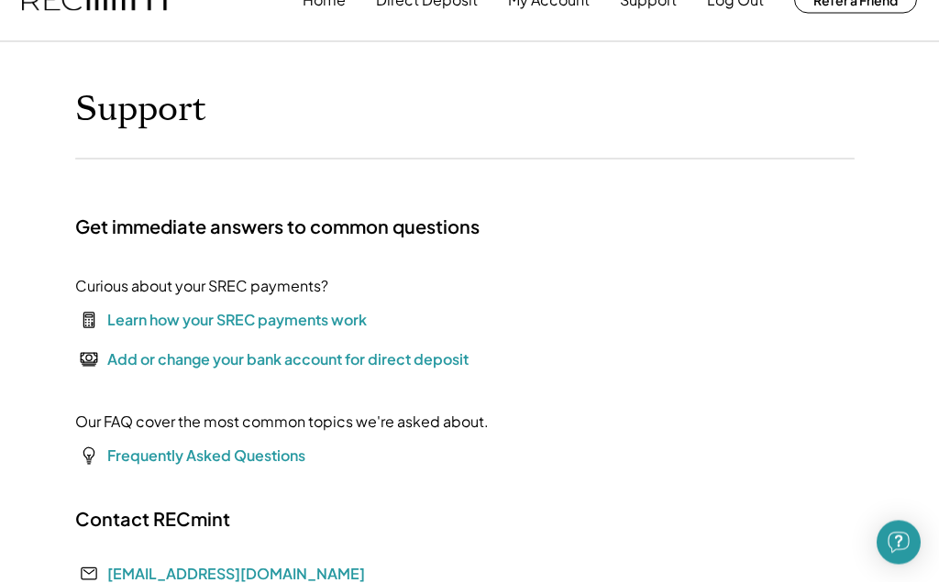
scroll to position [42, 0]
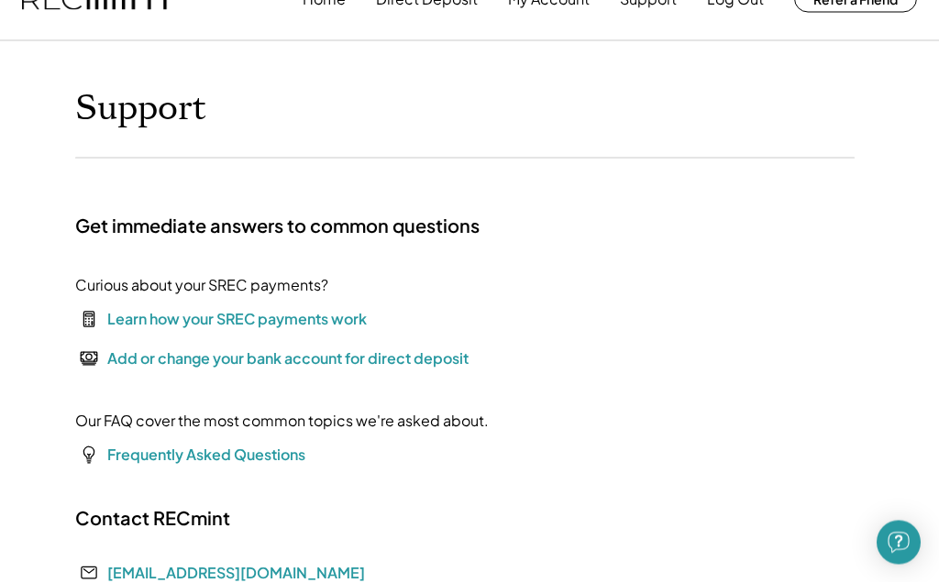
click at [210, 462] on font "Frequently Asked Questions" at bounding box center [206, 454] width 198 height 19
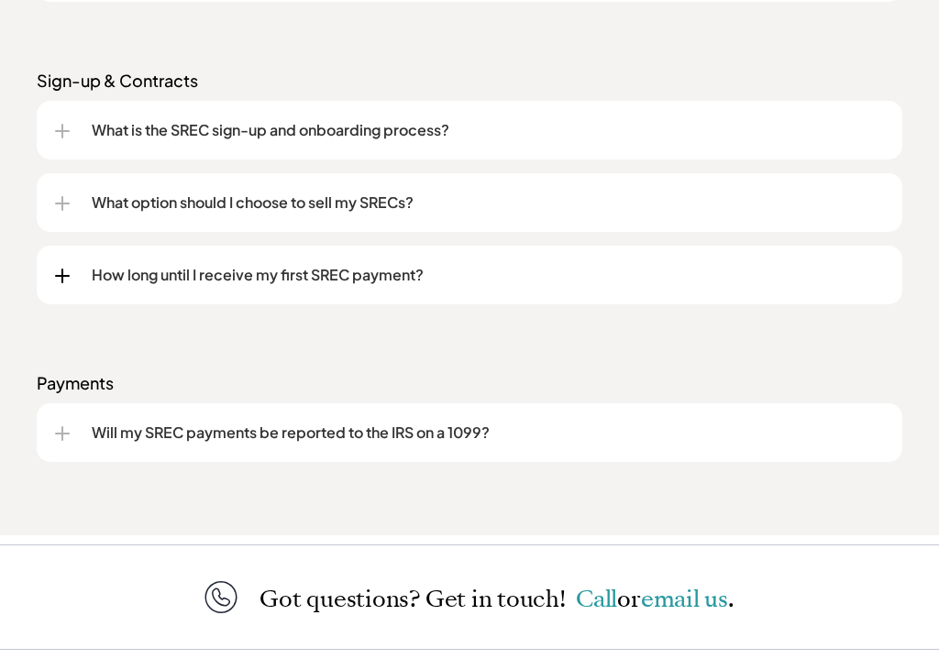
scroll to position [2442, 0]
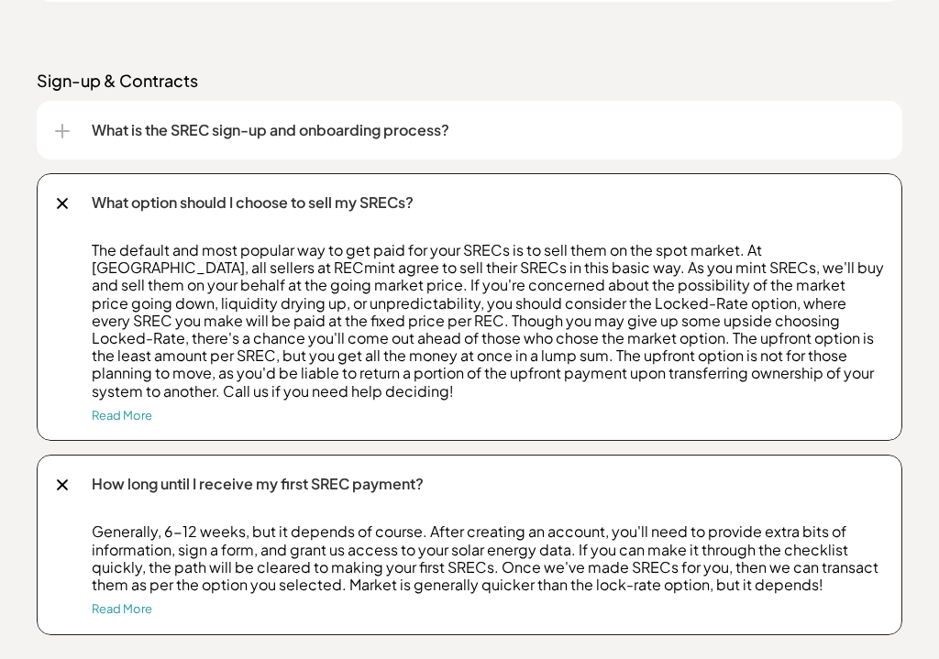
click at [140, 419] on link "Read More" at bounding box center [122, 415] width 61 height 15
